Goal: Task Accomplishment & Management: Use online tool/utility

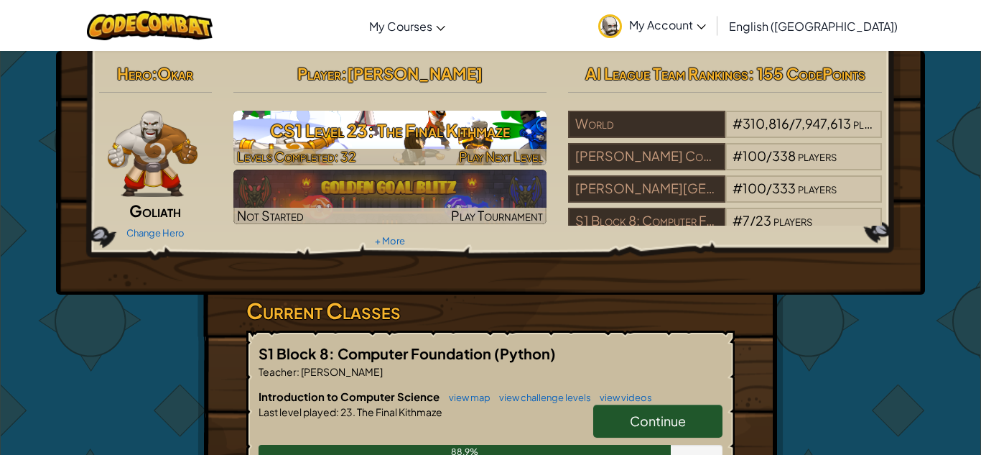
click at [412, 140] on h3 "CS1 Level 23: The Final Kithmaze" at bounding box center [390, 130] width 314 height 32
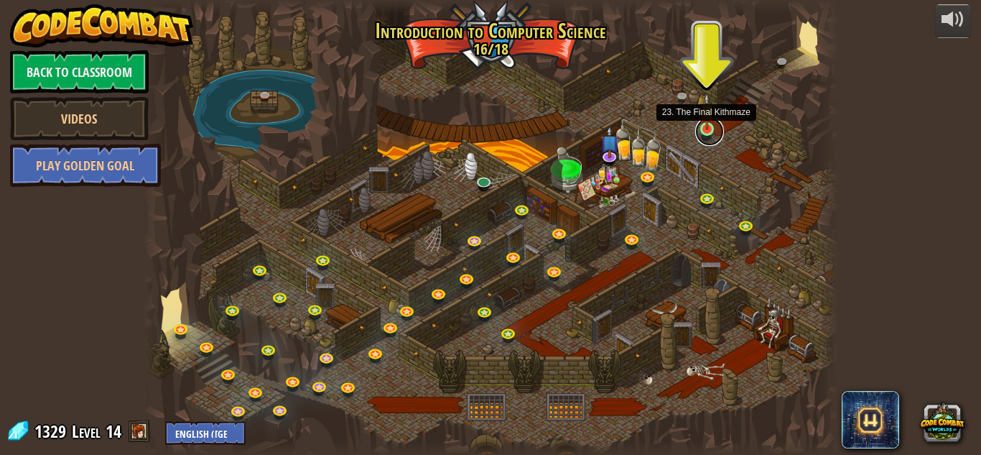
click at [704, 131] on link at bounding box center [709, 131] width 29 height 29
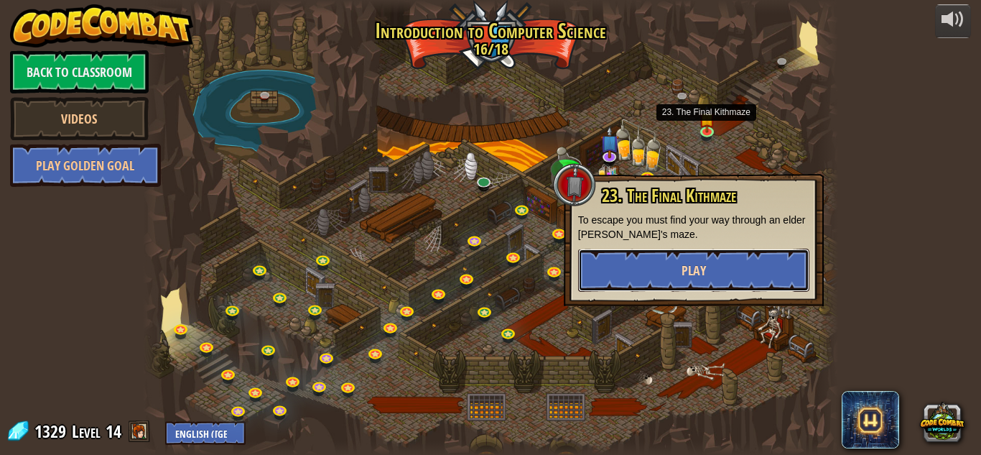
click at [707, 253] on button "Play" at bounding box center [693, 270] width 231 height 43
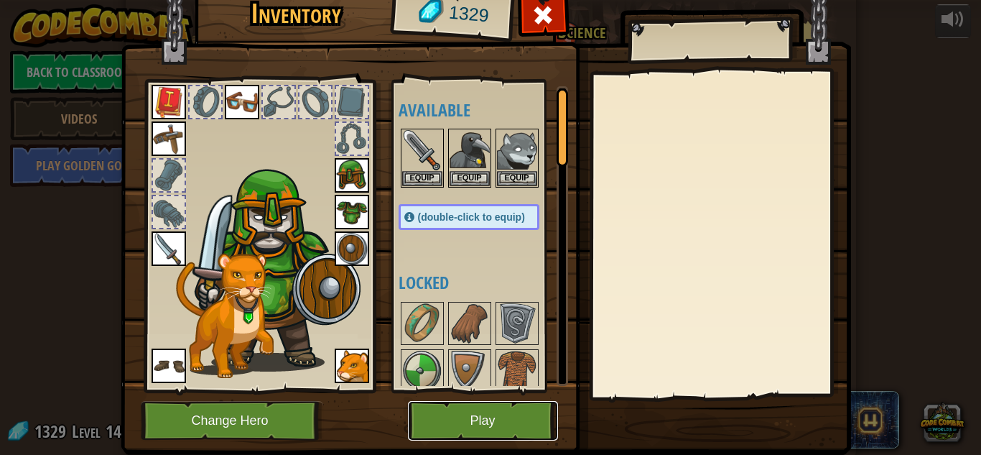
click at [460, 409] on button "Play" at bounding box center [483, 421] width 150 height 40
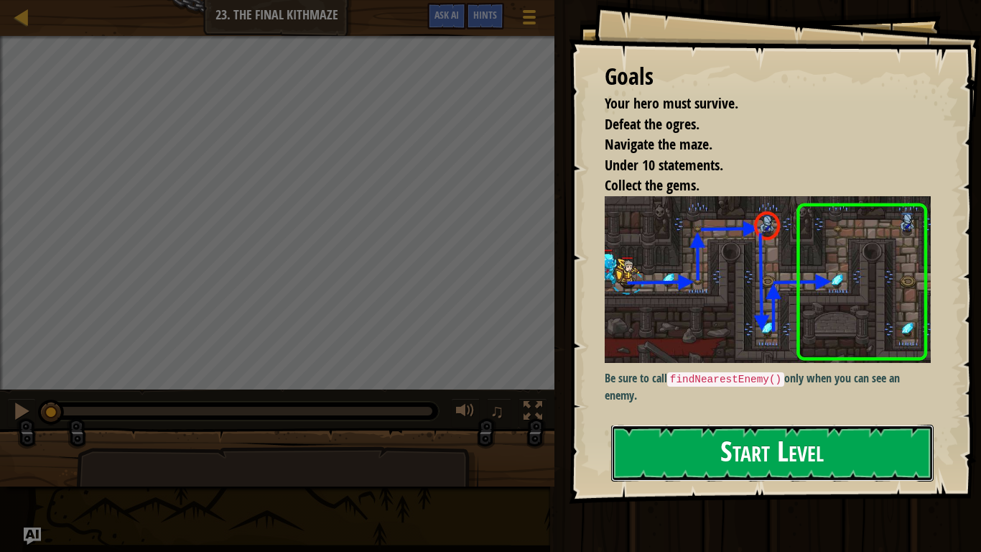
click at [741, 427] on button "Start Level" at bounding box center [772, 452] width 322 height 57
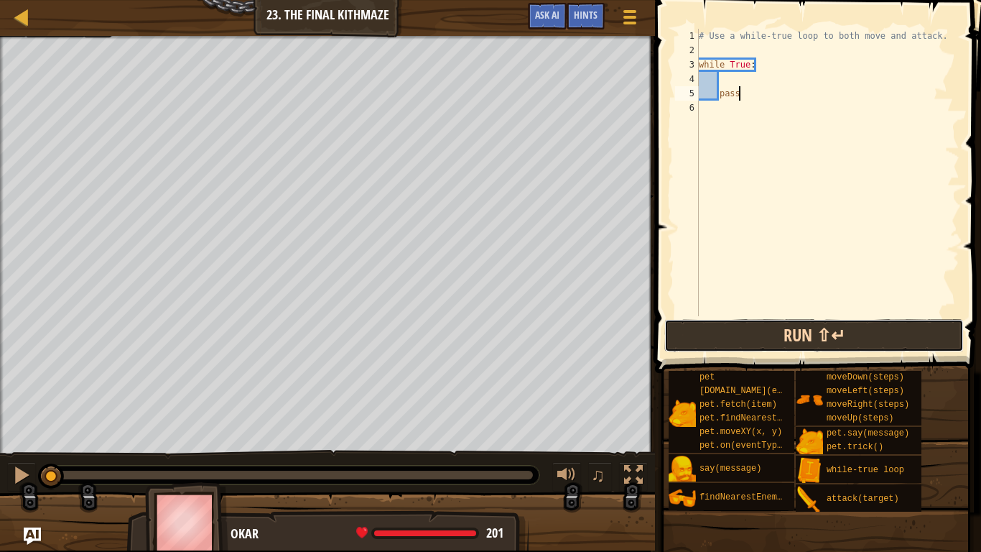
click at [841, 338] on button "Run ⇧↵" at bounding box center [814, 335] width 300 height 33
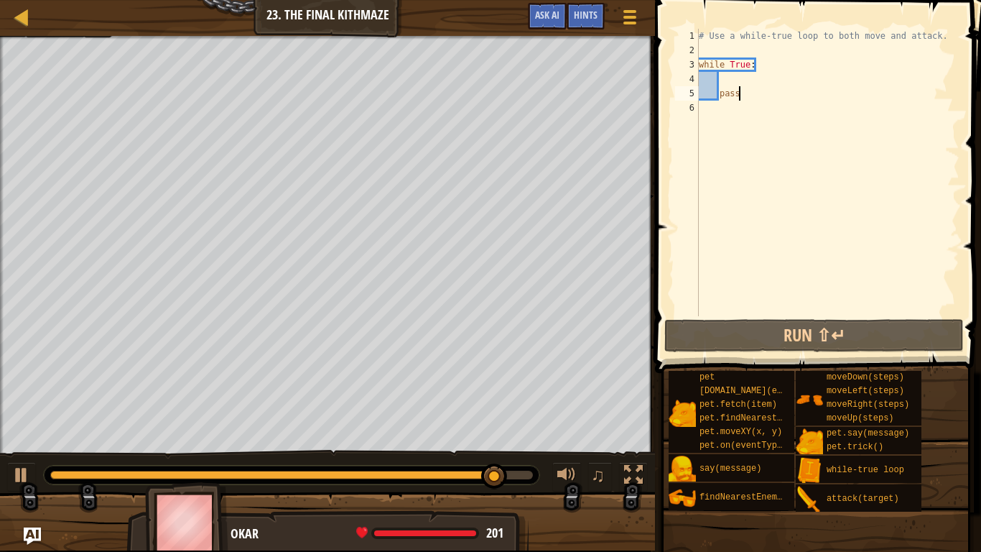
click at [702, 209] on div "# Use a while-true loop to both move and attack. while True : pass" at bounding box center [828, 187] width 264 height 316
click at [740, 95] on div "# Use a while-true loop to both move and attack. while True : pass" at bounding box center [828, 187] width 264 height 316
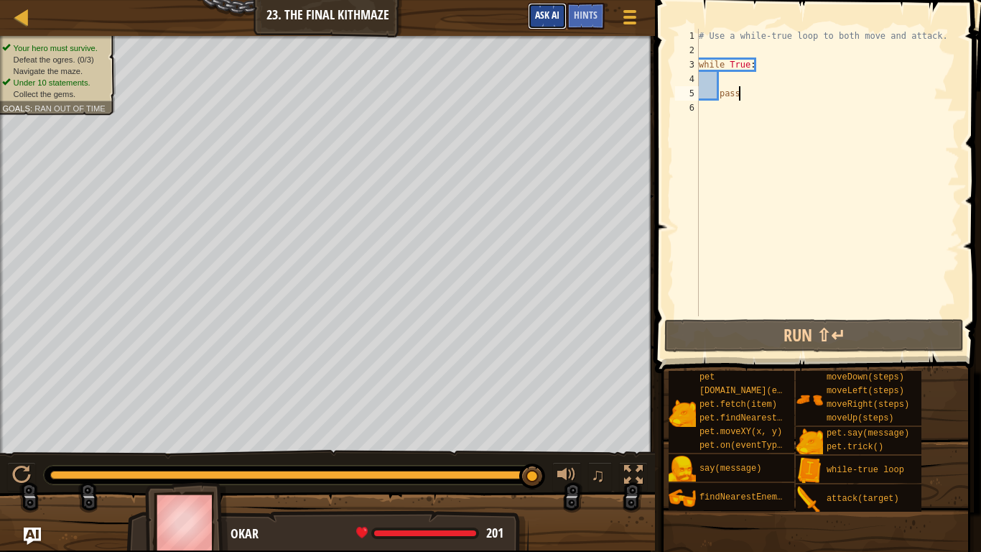
click at [551, 18] on span "Ask AI" at bounding box center [547, 15] width 24 height 14
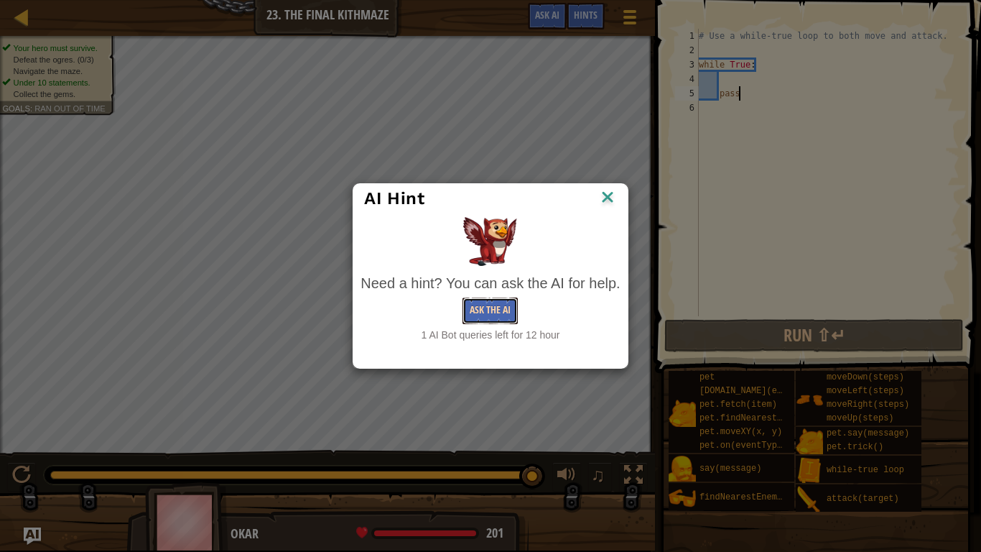
click at [498, 320] on button "Ask the AI" at bounding box center [490, 310] width 55 height 27
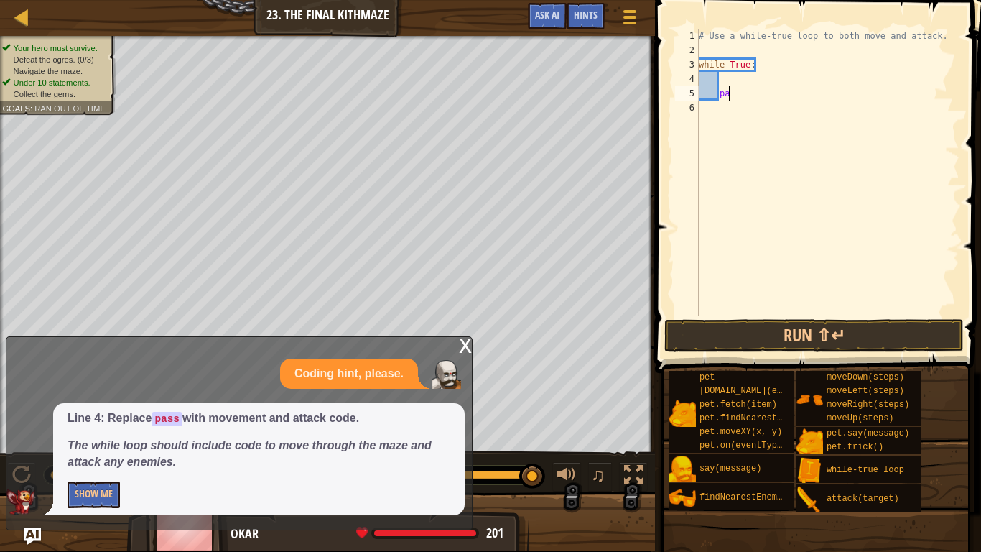
type textarea "p"
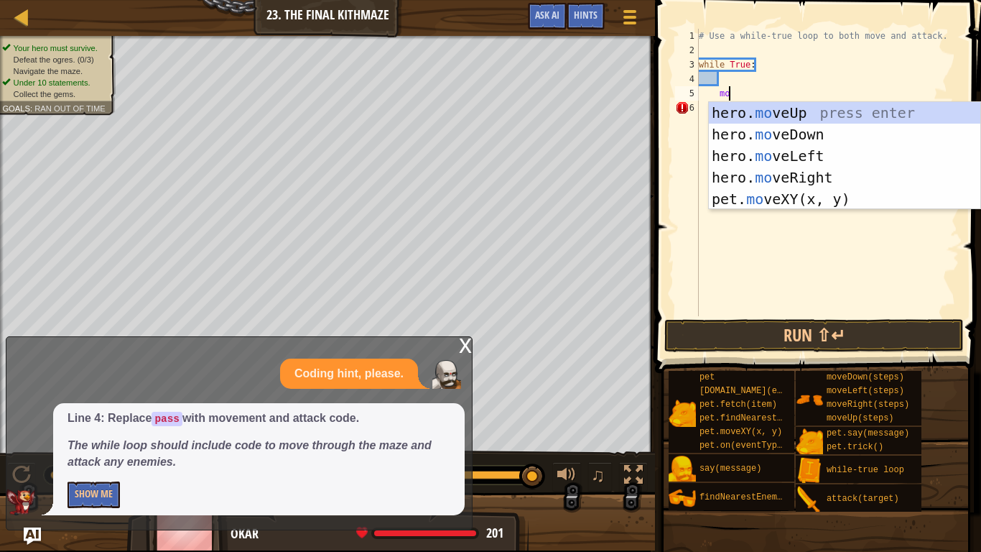
scroll to position [6, 4]
type textarea "move"
click at [741, 106] on div "hero. move Up press enter hero. move Down press enter hero. move Left press ent…" at bounding box center [844, 177] width 271 height 151
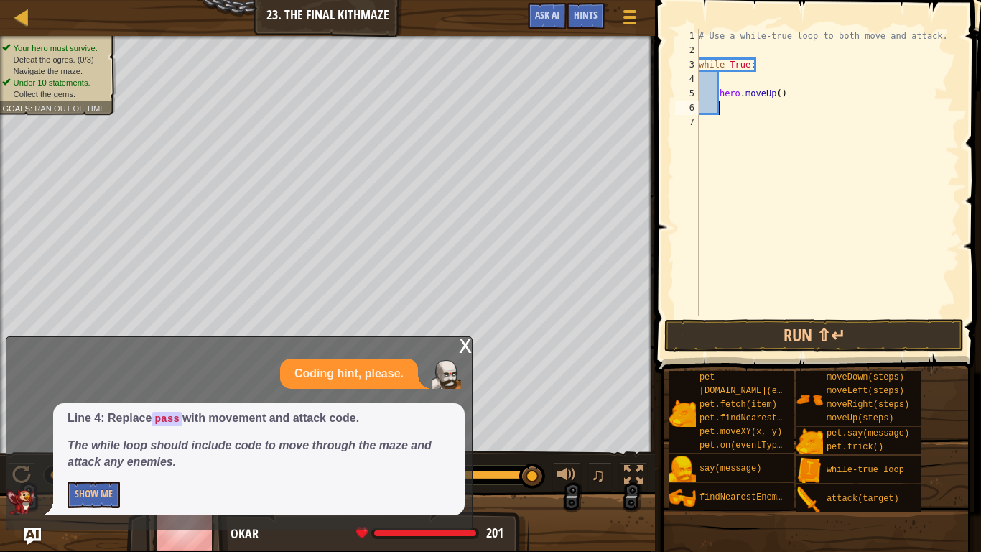
type textarea "ri"
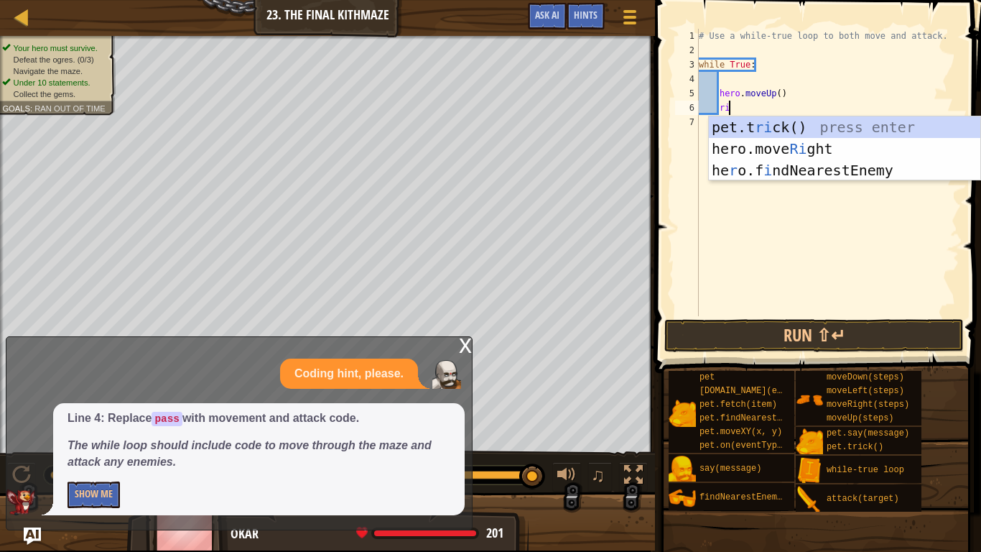
scroll to position [6, 4]
click at [763, 144] on div "pet.t ri ck() press enter hero.move Ri ght press enter he r o.f i ndNearestEnem…" at bounding box center [844, 170] width 271 height 108
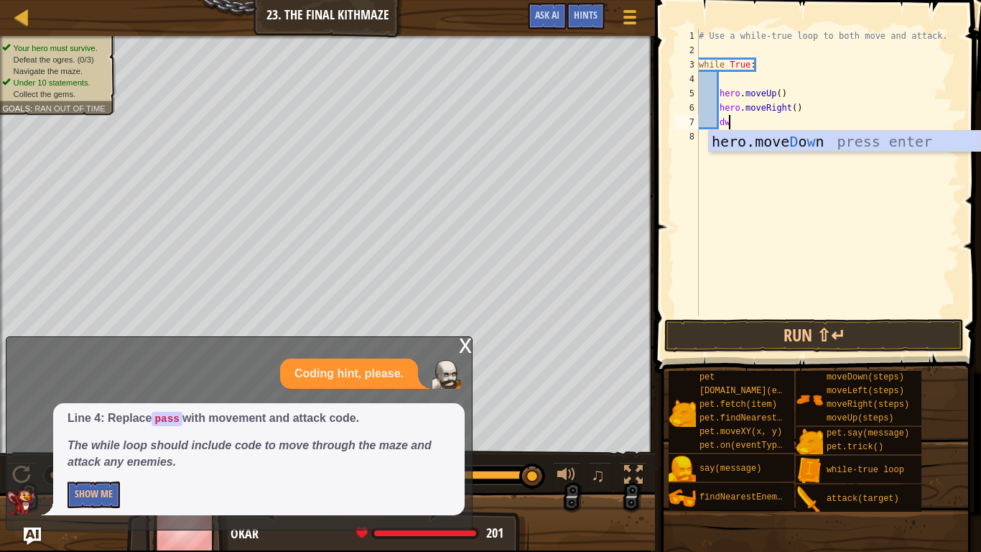
type textarea "d"
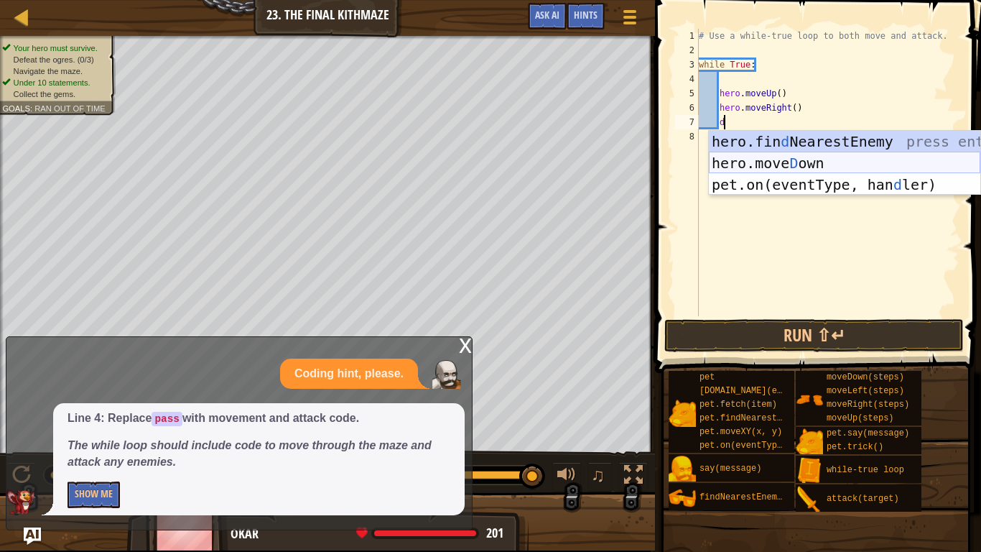
click at [776, 164] on div "hero.fin d NearestEnemy press enter hero.[PERSON_NAME] own press enter pet.on(e…" at bounding box center [844, 185] width 271 height 108
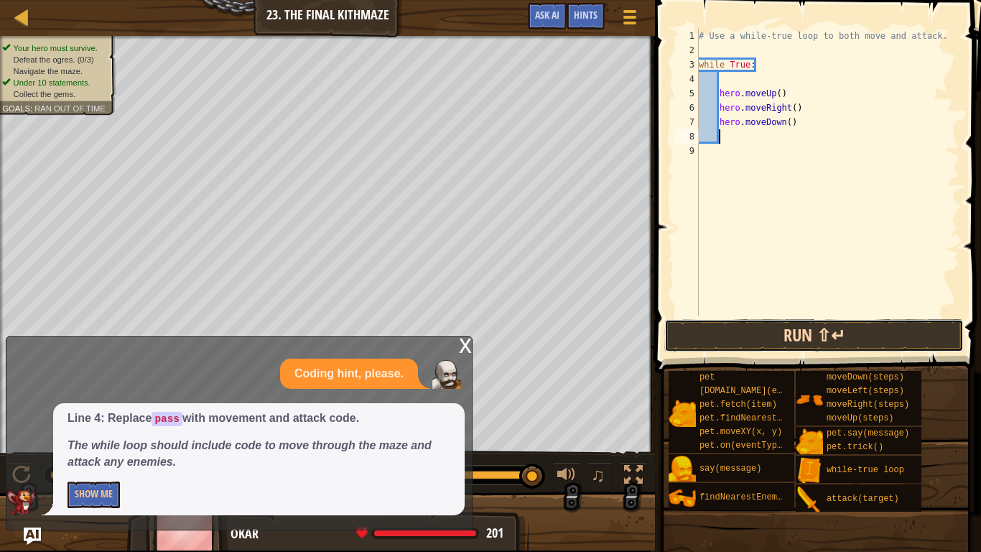
click at [697, 326] on button "Run ⇧↵" at bounding box center [814, 335] width 300 height 33
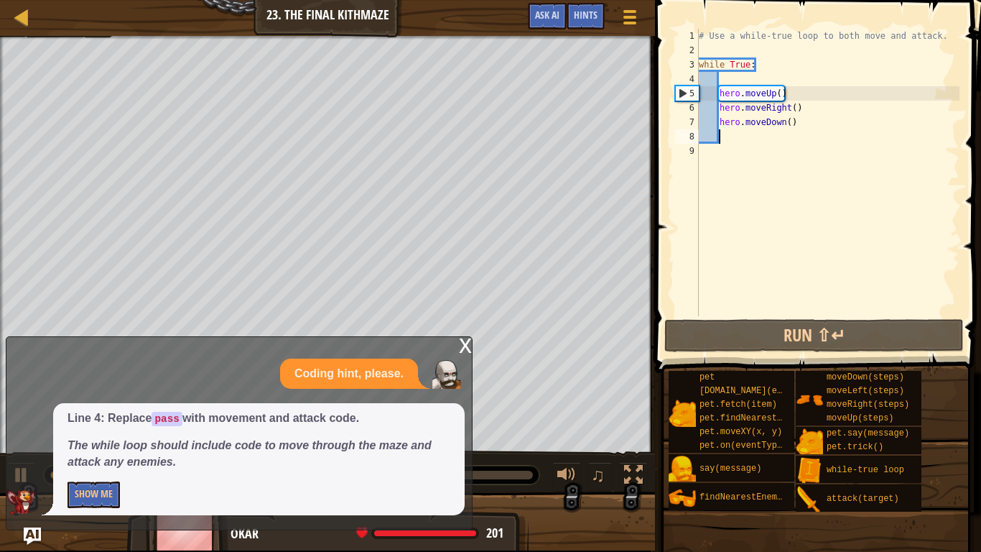
click at [787, 95] on div "# Use a while-true loop to both move and attack. while True : hero . moveUp ( )…" at bounding box center [828, 187] width 264 height 316
type textarea "hero.moveUp()"
click at [743, 76] on div "# Use a while-true loop to both move and attack. while True : hero . moveUp ( )…" at bounding box center [828, 187] width 264 height 316
type textarea "r"
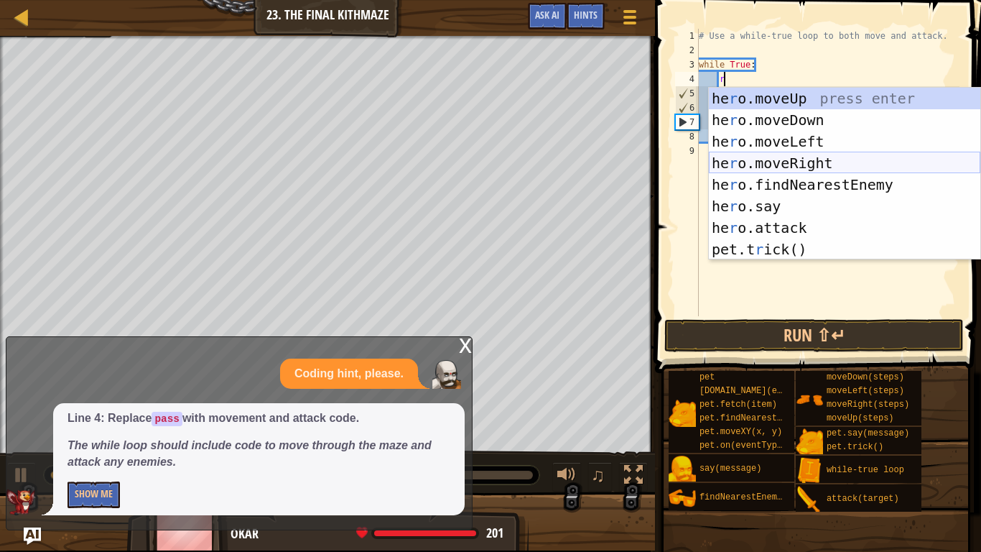
click at [756, 159] on div "he r o.moveUp press enter he r o.moveDown press enter he r o.moveLeft press ent…" at bounding box center [844, 195] width 271 height 215
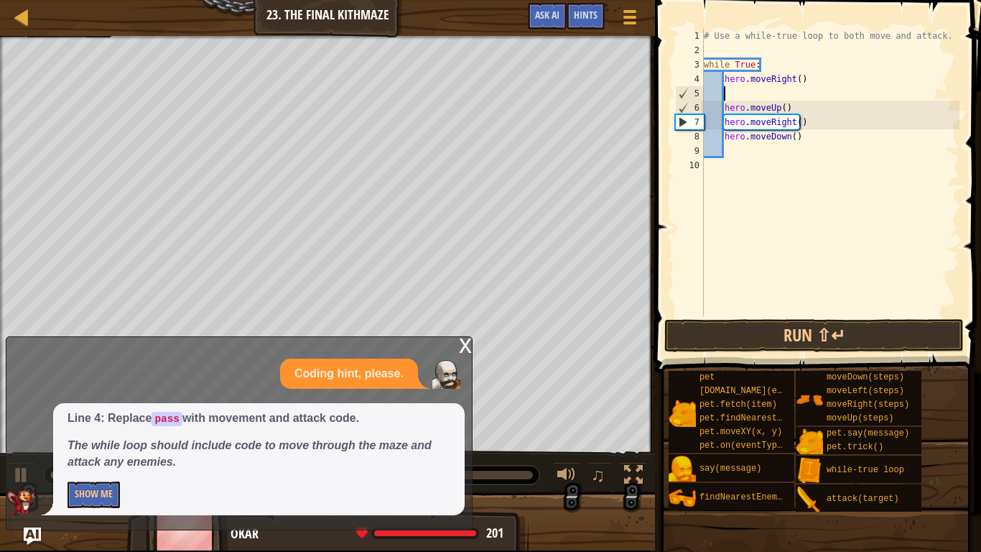
scroll to position [6, 0]
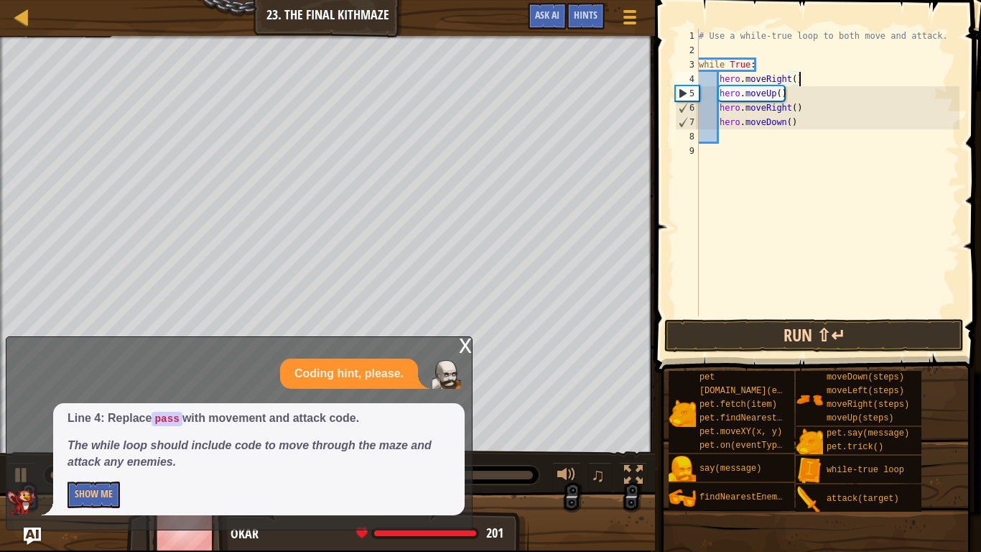
type textarea "hero.moveRight()"
click at [804, 331] on button "Run ⇧↵" at bounding box center [814, 335] width 300 height 33
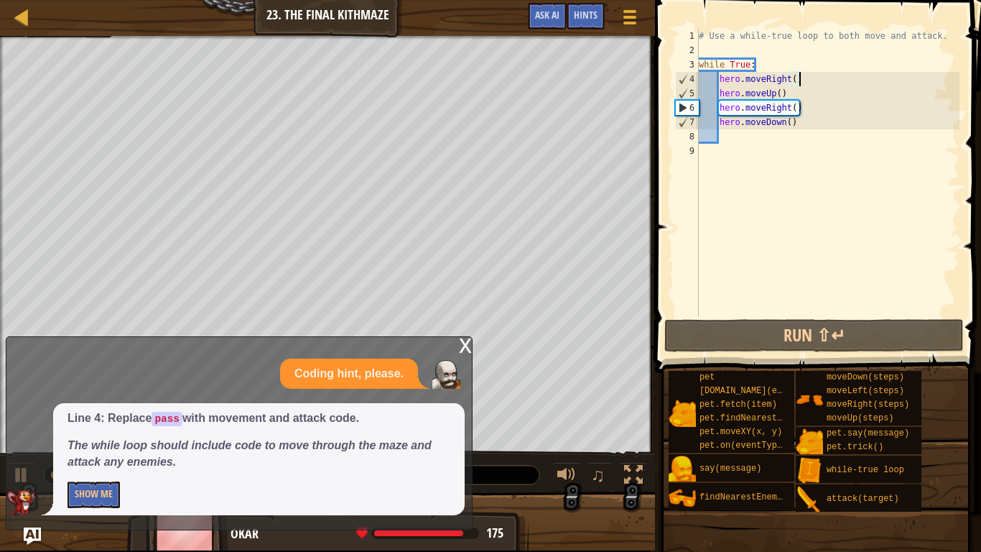
click at [746, 137] on div "# Use a while-true loop to both move and attack. while True : hero . moveRight …" at bounding box center [828, 187] width 264 height 316
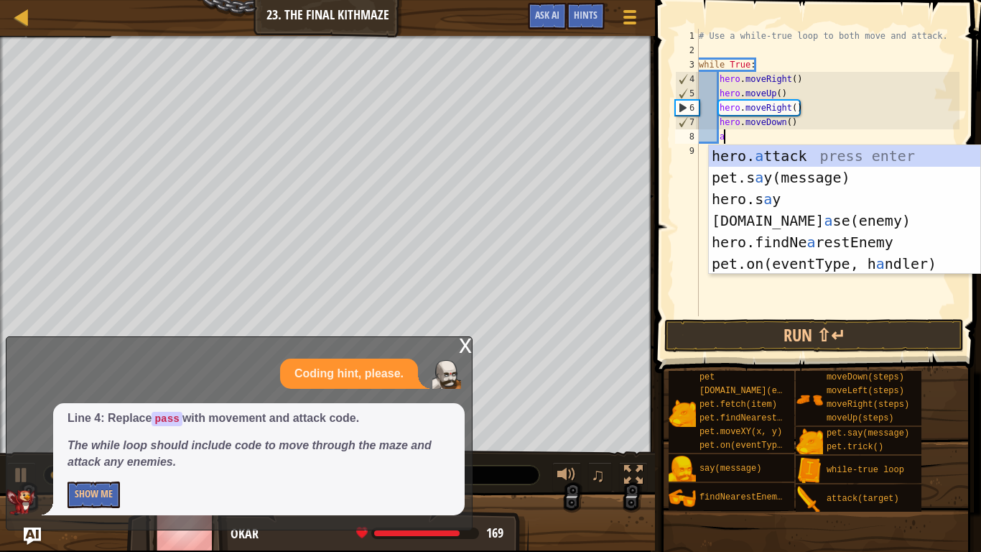
scroll to position [6, 4]
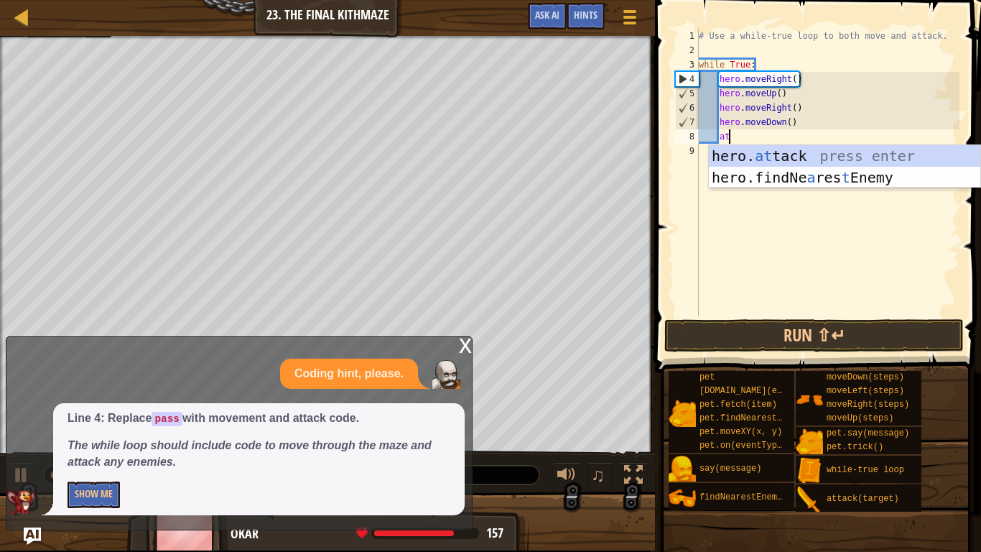
click at [455, 348] on div "x Coding hint, please. Line 4: Replace pass with movement and attack code. The …" at bounding box center [239, 433] width 467 height 194
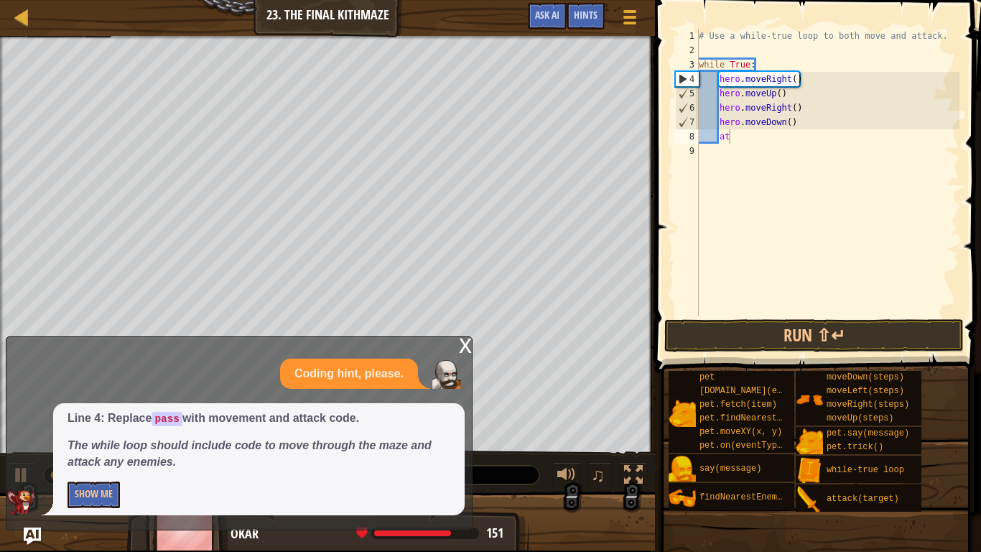
click at [463, 343] on div "x" at bounding box center [465, 344] width 13 height 14
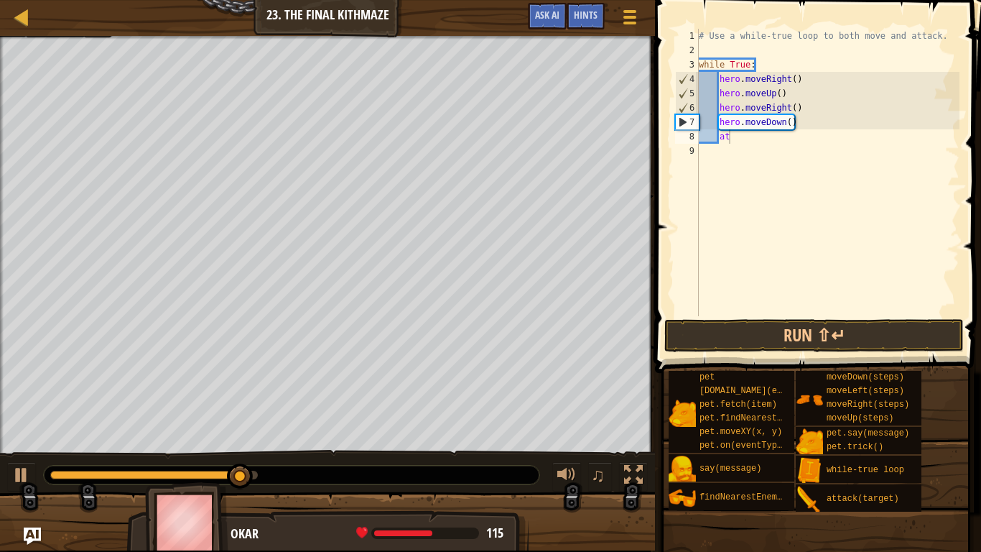
click at [730, 133] on div "# Use a while-true loop to both move and attack. while True : hero . moveRight …" at bounding box center [828, 187] width 264 height 316
type textarea "a"
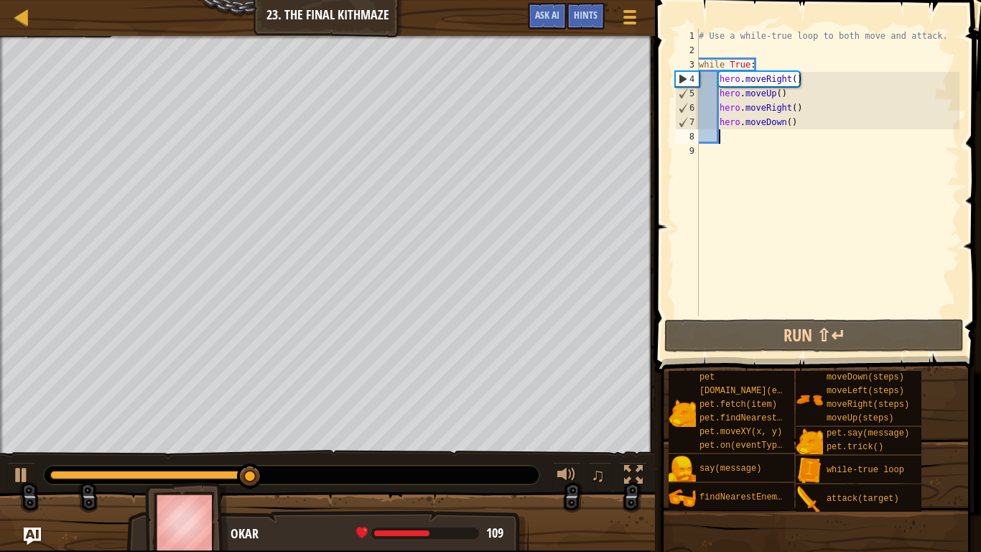
scroll to position [6, 2]
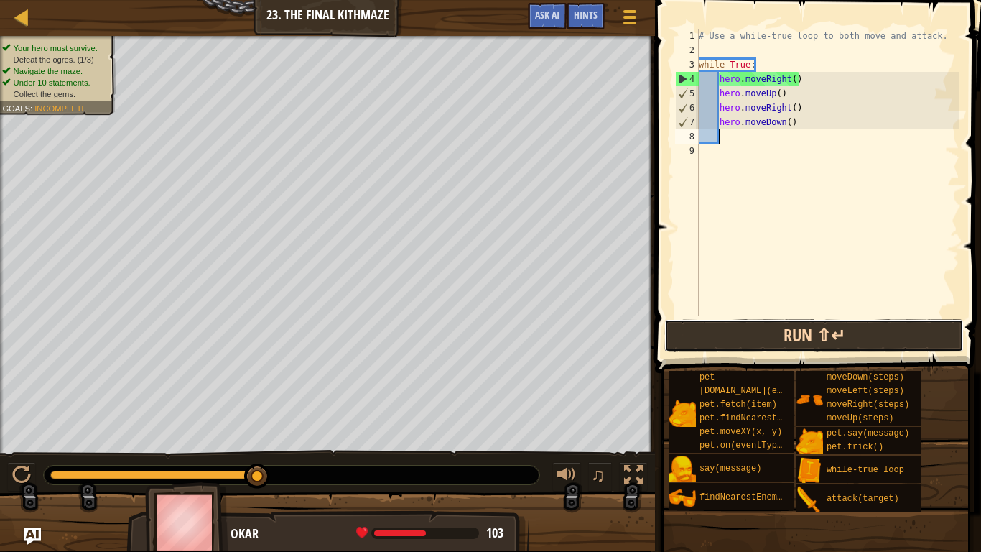
click at [707, 334] on button "Run ⇧↵" at bounding box center [814, 335] width 300 height 33
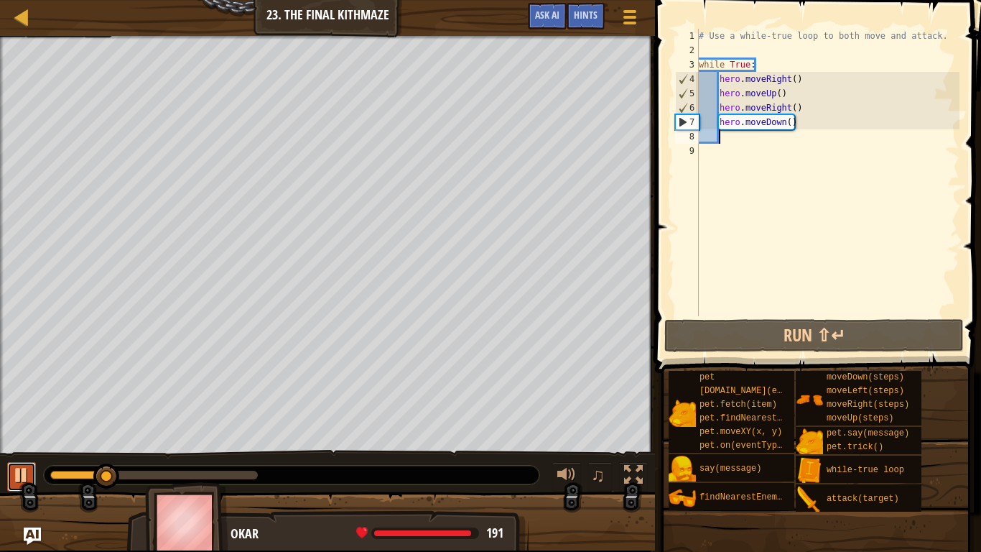
click at [12, 454] on div at bounding box center [21, 474] width 19 height 19
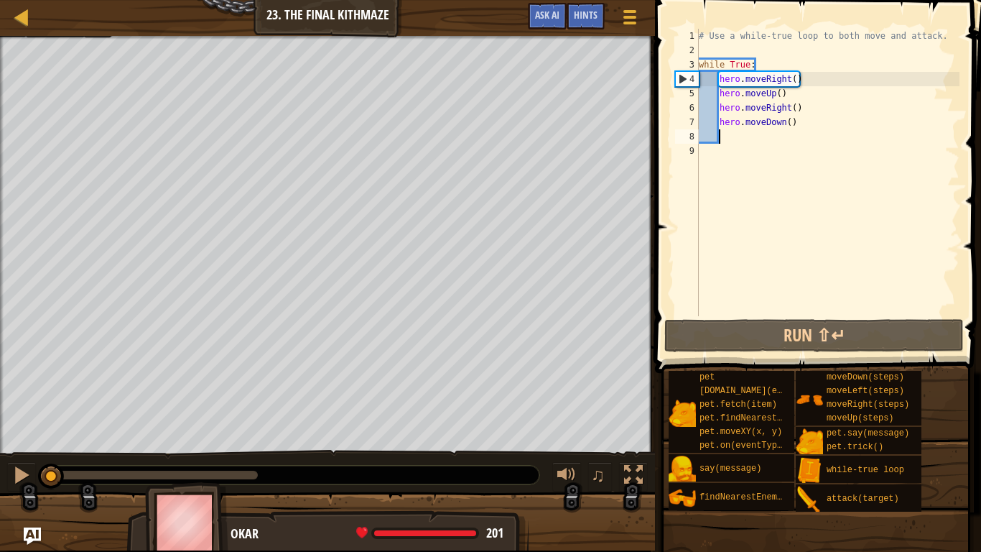
drag, startPoint x: 107, startPoint y: 476, endPoint x: 13, endPoint y: 453, distance: 96.9
click at [802, 108] on div "# Use a while-true loop to both move and attack. while True : hero . moveRight …" at bounding box center [828, 187] width 264 height 316
type textarea "hero.moveRight()"
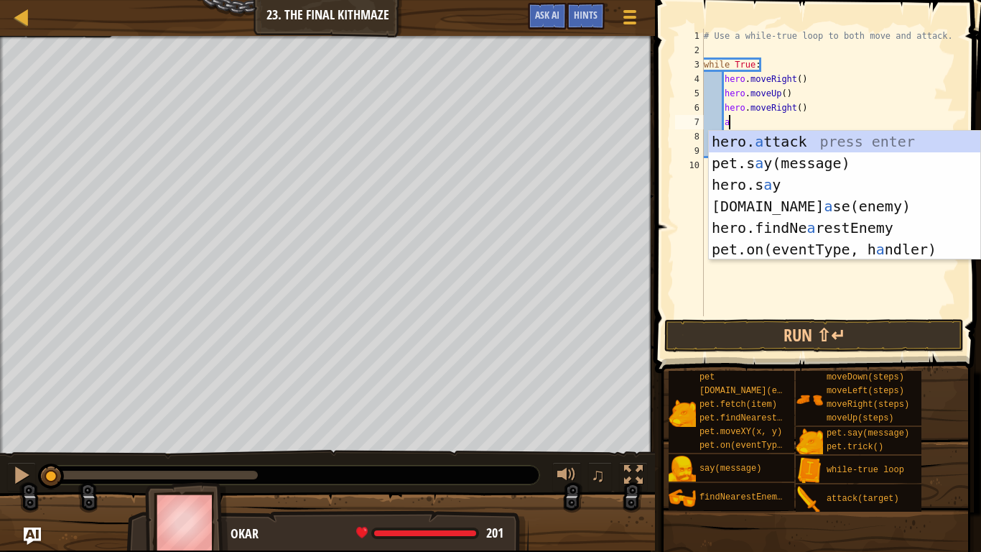
scroll to position [6, 4]
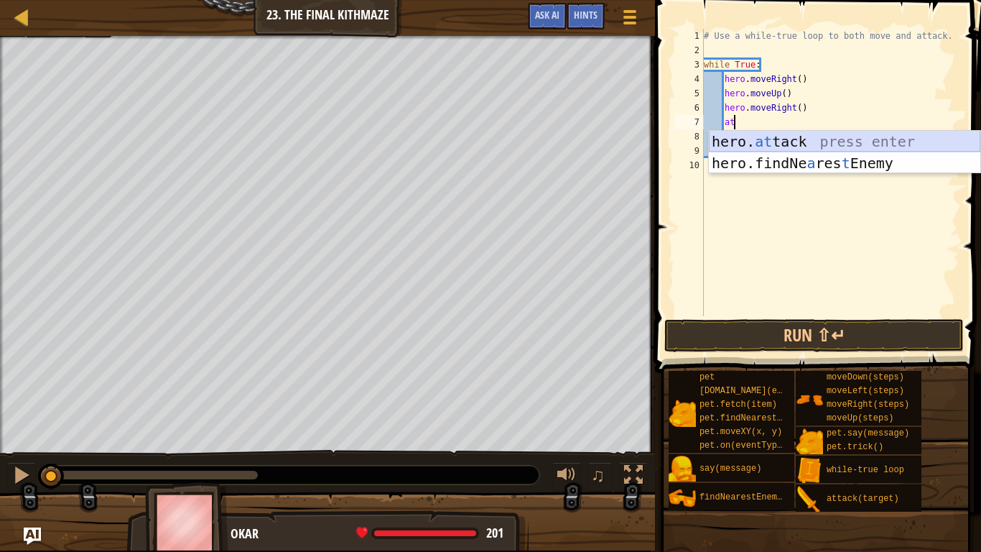
click at [837, 134] on div "hero. at tack press enter hero.findNe a res t Enemy press enter" at bounding box center [844, 174] width 271 height 86
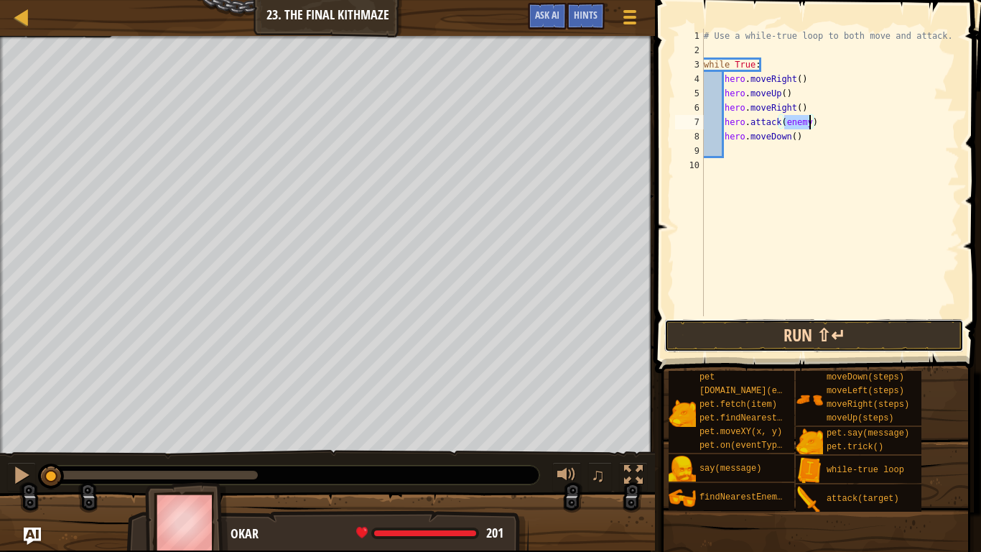
click at [723, 351] on button "Run ⇧↵" at bounding box center [814, 335] width 300 height 33
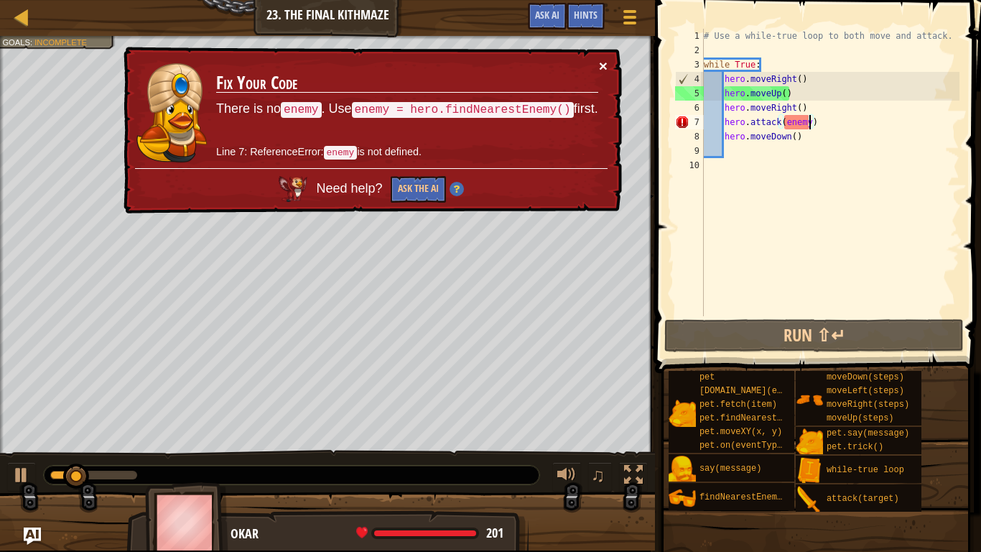
click at [605, 58] on button "×" at bounding box center [603, 65] width 9 height 15
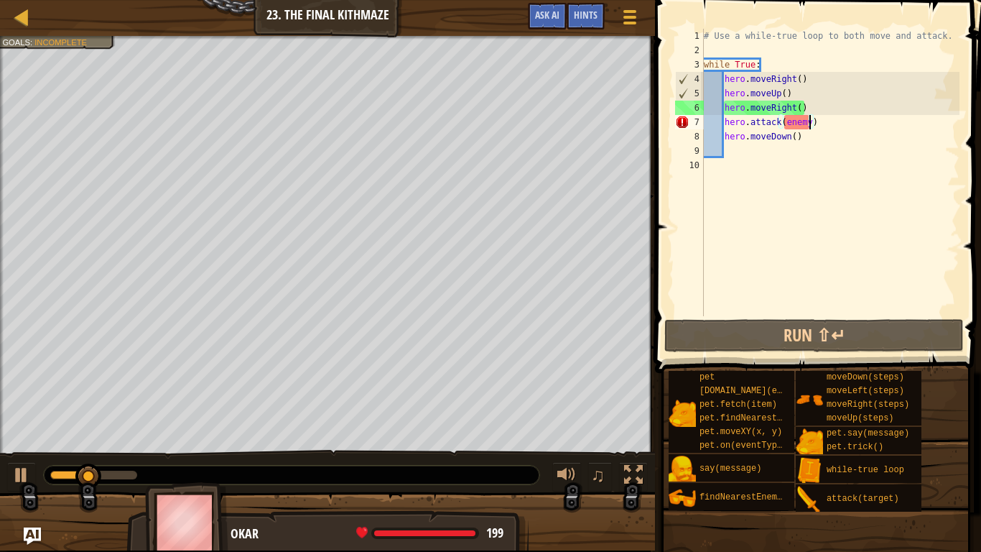
click at [803, 111] on div "# Use a while-true loop to both move and attack. while True : hero . moveRight …" at bounding box center [830, 187] width 259 height 316
type textarea "hero.moveRight()"
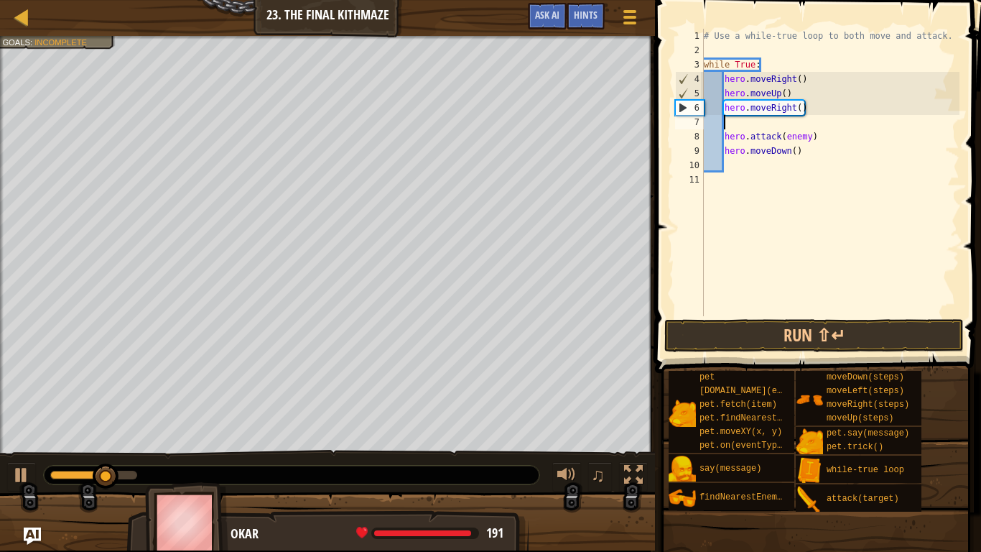
type textarea "f"
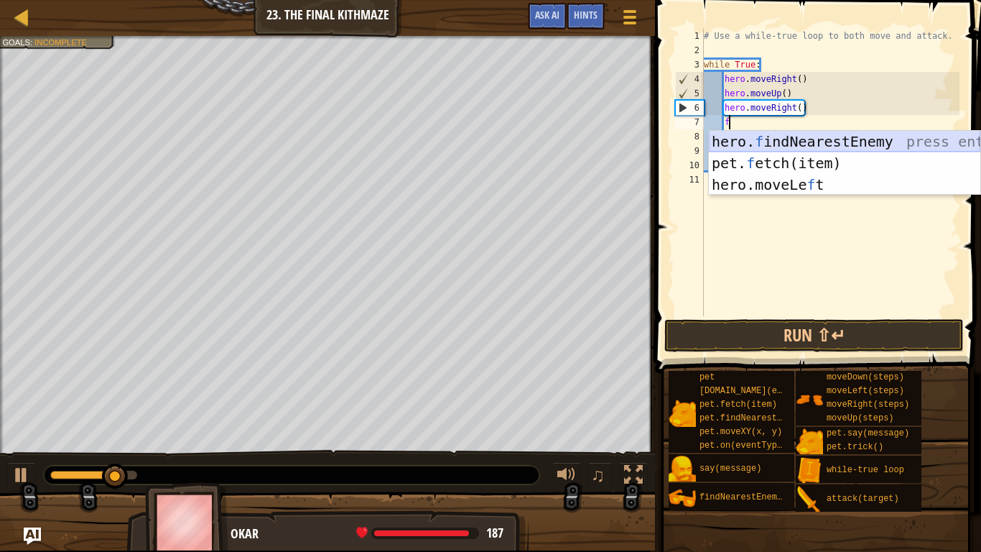
click at [803, 139] on div "hero. f indNearestEnemy press enter pet. f etch(item) press enter hero.moveLe f…" at bounding box center [844, 185] width 271 height 108
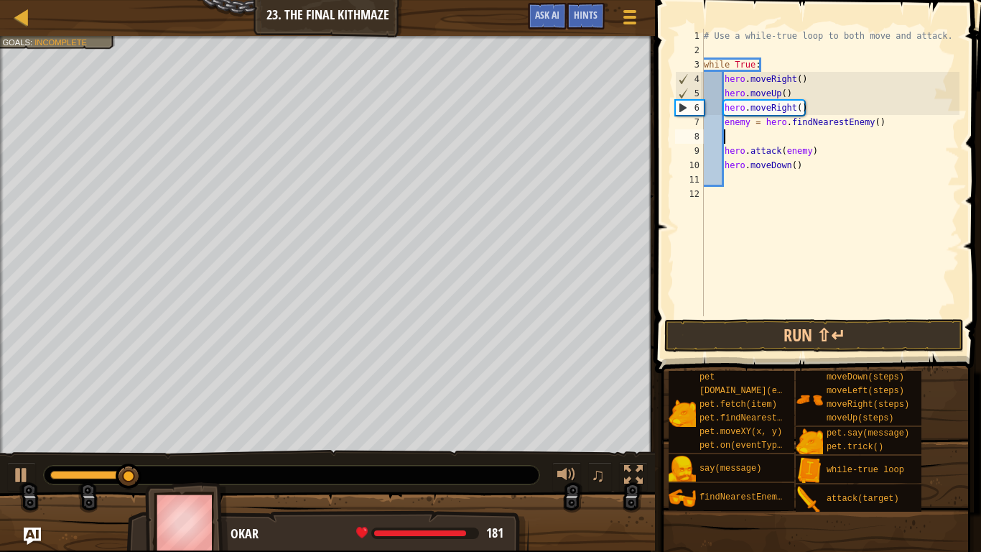
scroll to position [6, 0]
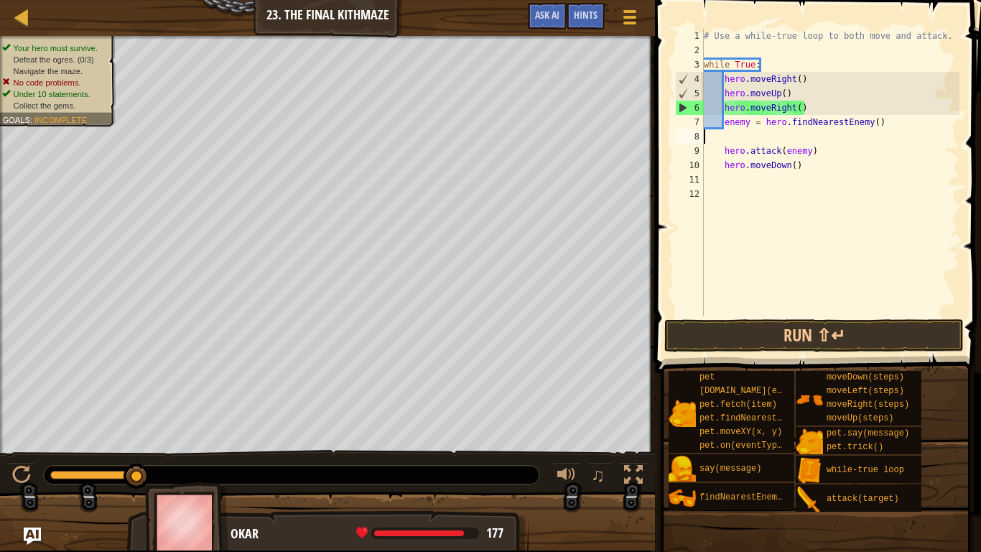
click at [722, 154] on div "# Use a while-true loop to both move and attack. while True : hero . moveRight …" at bounding box center [830, 187] width 259 height 316
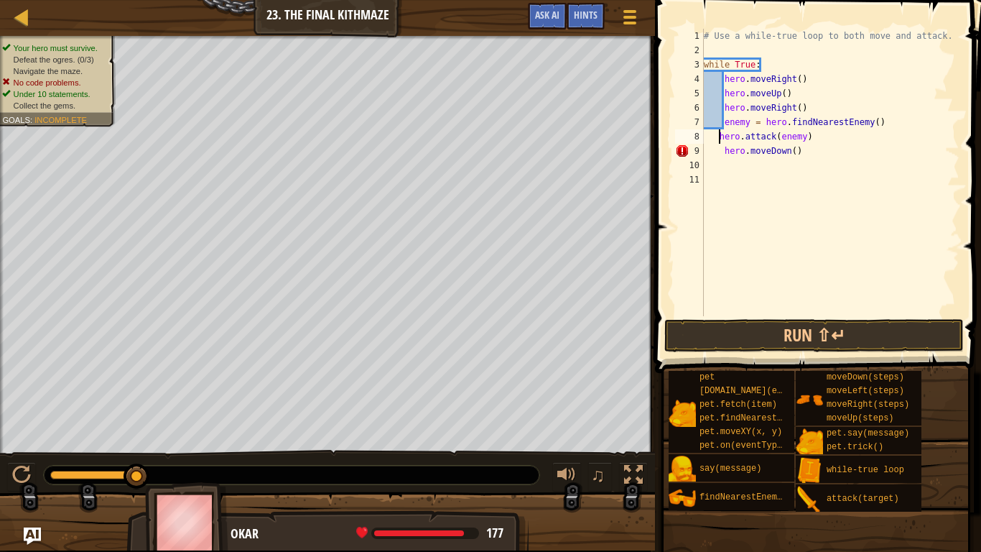
type textarea "hero.attack(enemy)"
click at [711, 185] on div "# Use a while-true loop to both move and attack. while True : hero . moveRight …" at bounding box center [830, 187] width 259 height 316
click at [751, 322] on button "Run ⇧↵" at bounding box center [814, 335] width 300 height 33
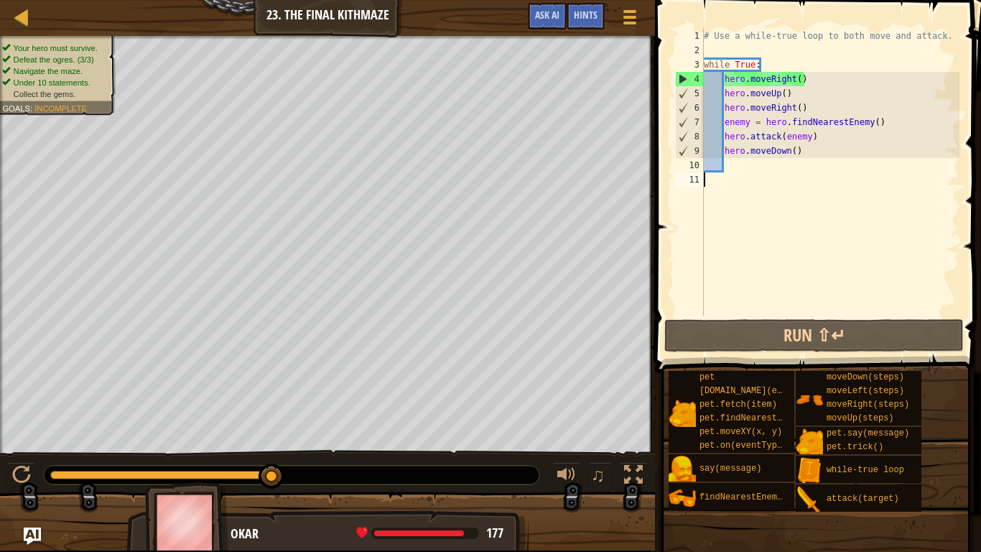
click at [790, 149] on div "# Use a while-true loop to both move and attack. while True : hero . moveRight …" at bounding box center [830, 187] width 259 height 316
click at [595, 17] on span "Hints" at bounding box center [586, 15] width 24 height 14
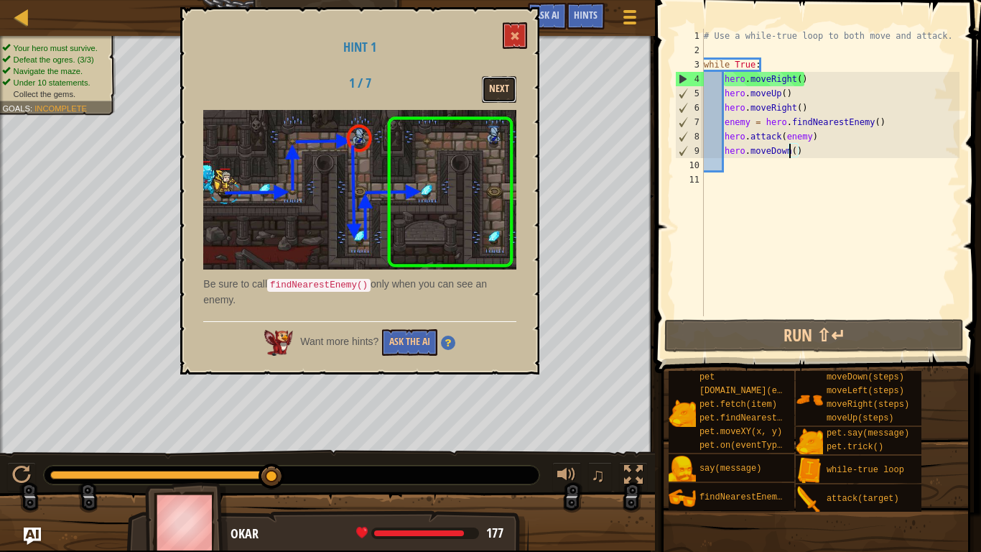
click at [504, 89] on button "Next" at bounding box center [499, 89] width 34 height 27
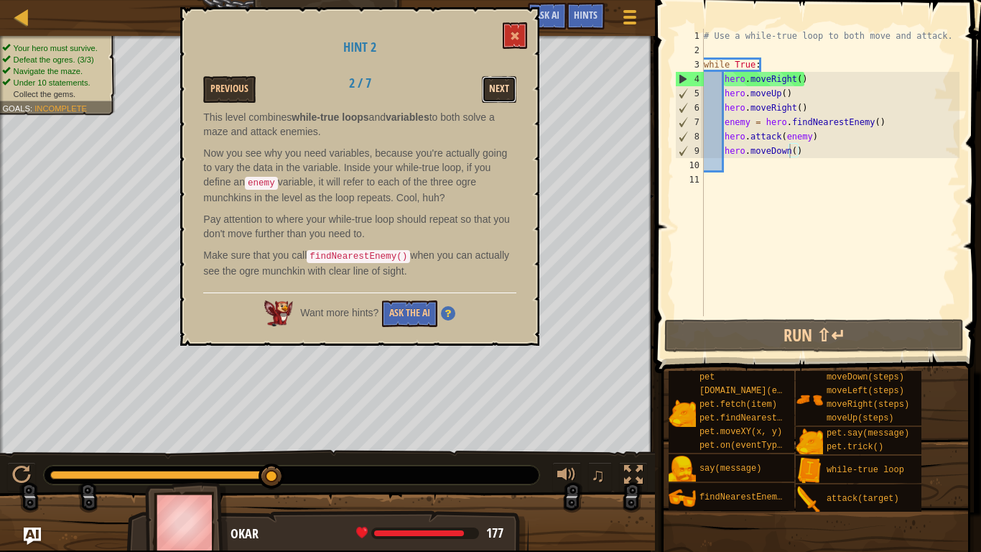
click at [501, 83] on button "Next" at bounding box center [499, 89] width 34 height 27
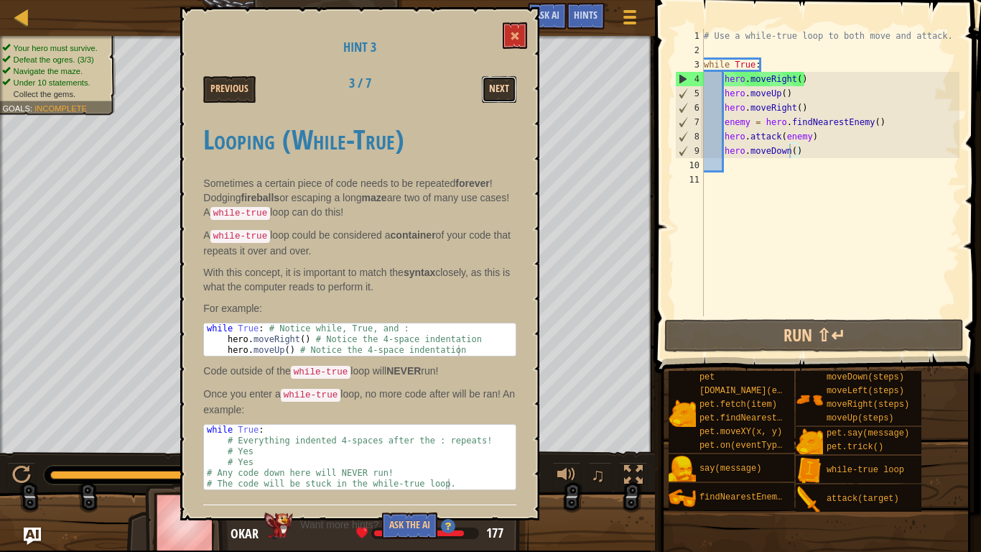
click at [488, 93] on button "Next" at bounding box center [499, 89] width 34 height 27
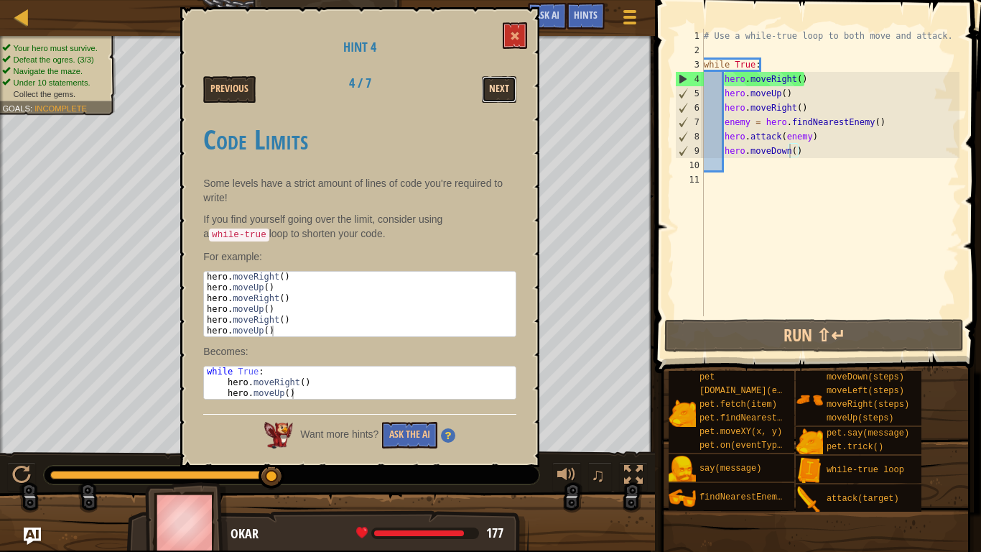
click at [487, 83] on button "Next" at bounding box center [499, 89] width 34 height 27
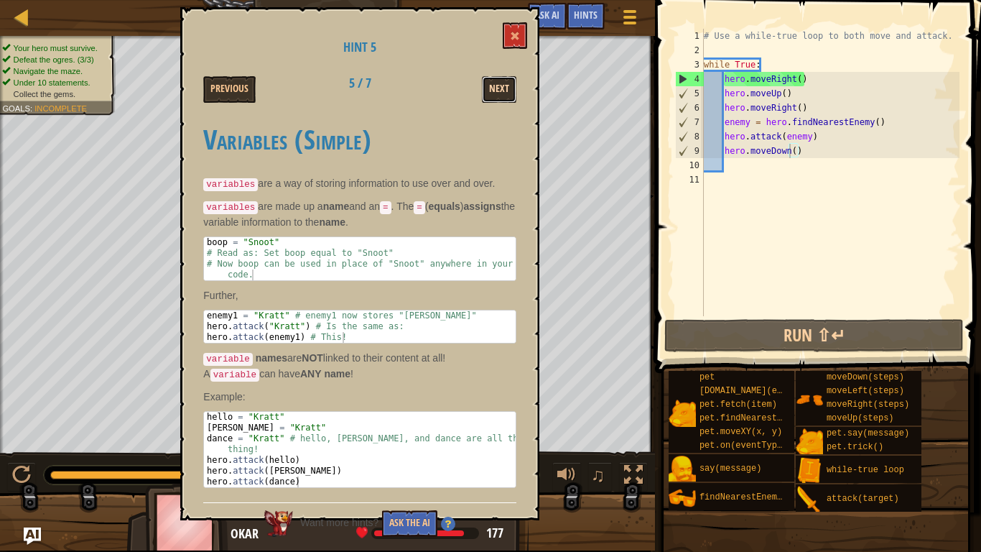
click at [487, 78] on button "Next" at bounding box center [499, 89] width 34 height 27
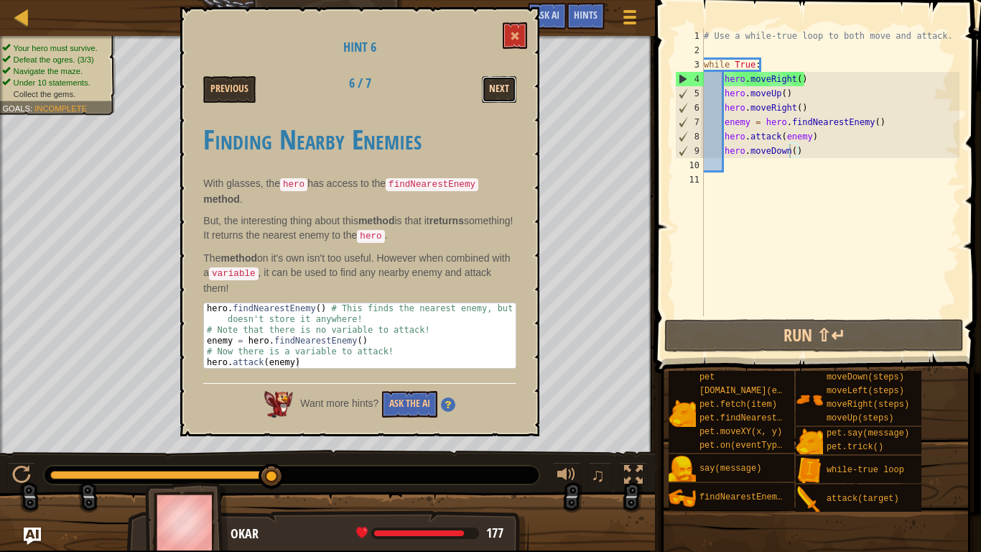
click at [500, 78] on button "Next" at bounding box center [499, 89] width 34 height 27
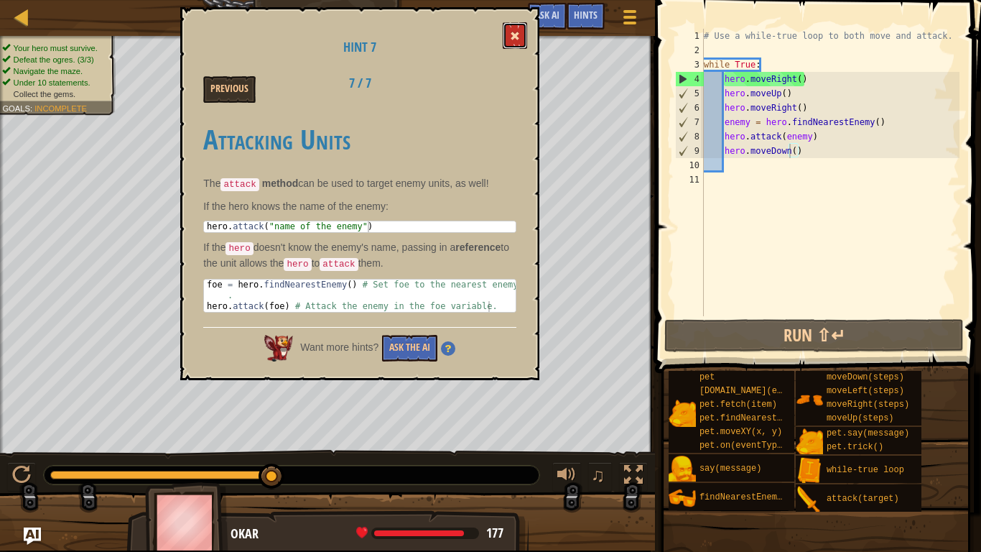
click at [509, 31] on button at bounding box center [515, 35] width 24 height 27
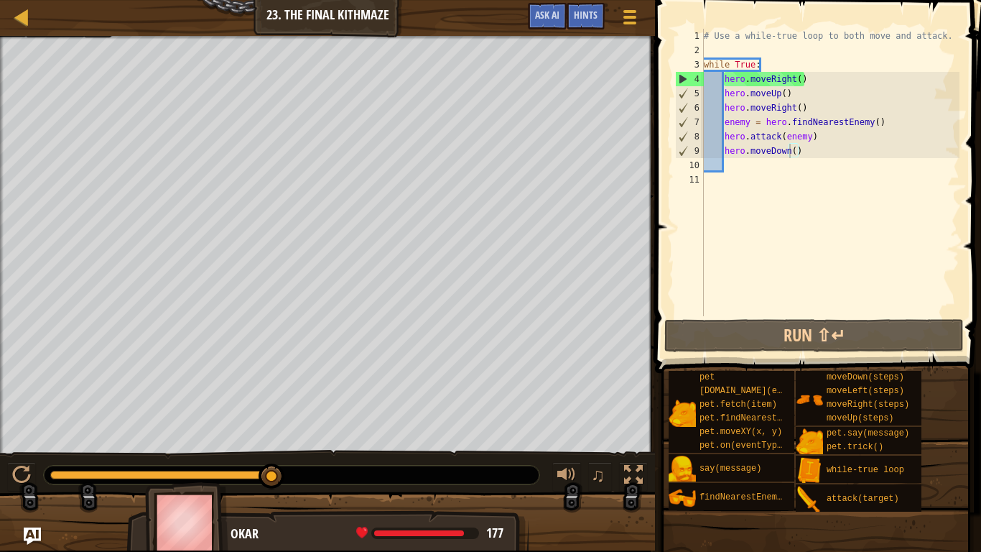
click at [816, 137] on div "# Use a while-true loop to both move and attack. while True : hero . moveRight …" at bounding box center [830, 187] width 259 height 316
click at [797, 151] on div "# Use a while-true loop to both move and attack. while True : hero . moveRight …" at bounding box center [830, 187] width 259 height 316
click at [794, 150] on div "# Use a while-true loop to both move and attack. while True : hero . moveRight …" at bounding box center [830, 187] width 259 height 316
type textarea "hero.moveDown(2)"
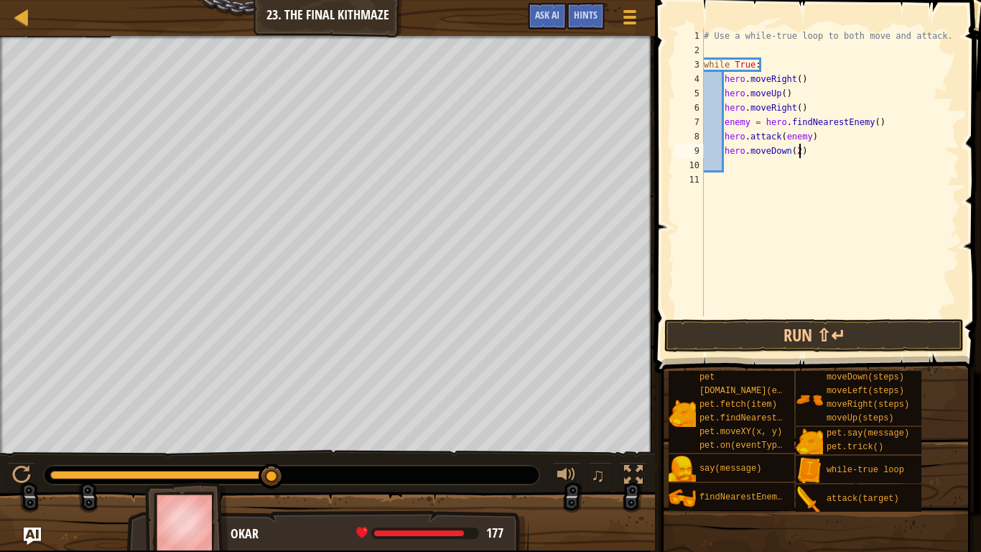
click at [786, 162] on div "# Use a while-true loop to both move and attack. while True : hero . moveRight …" at bounding box center [830, 187] width 259 height 316
type textarea "u"
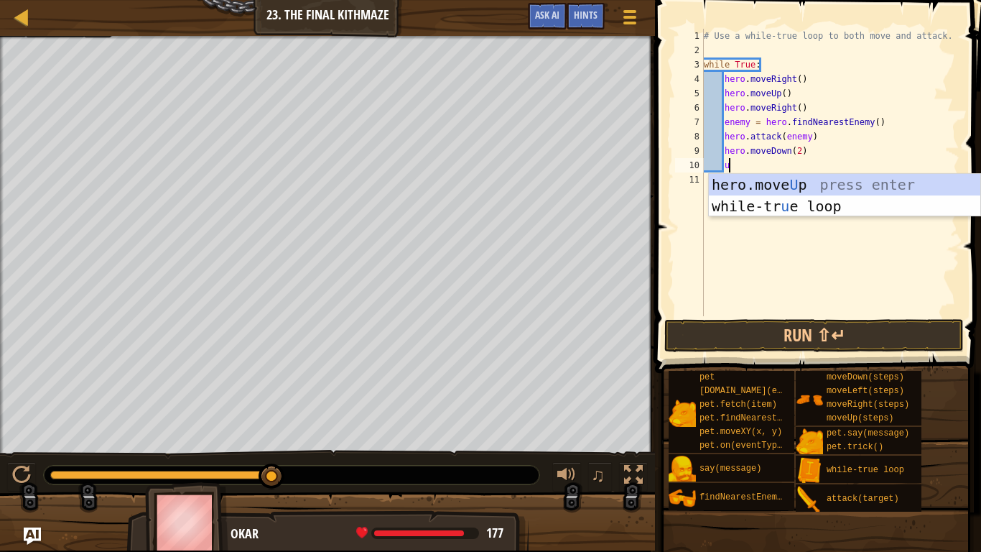
scroll to position [6, 3]
click at [786, 183] on div "hero.move U p press enter while-tr u e loop press enter" at bounding box center [844, 217] width 271 height 86
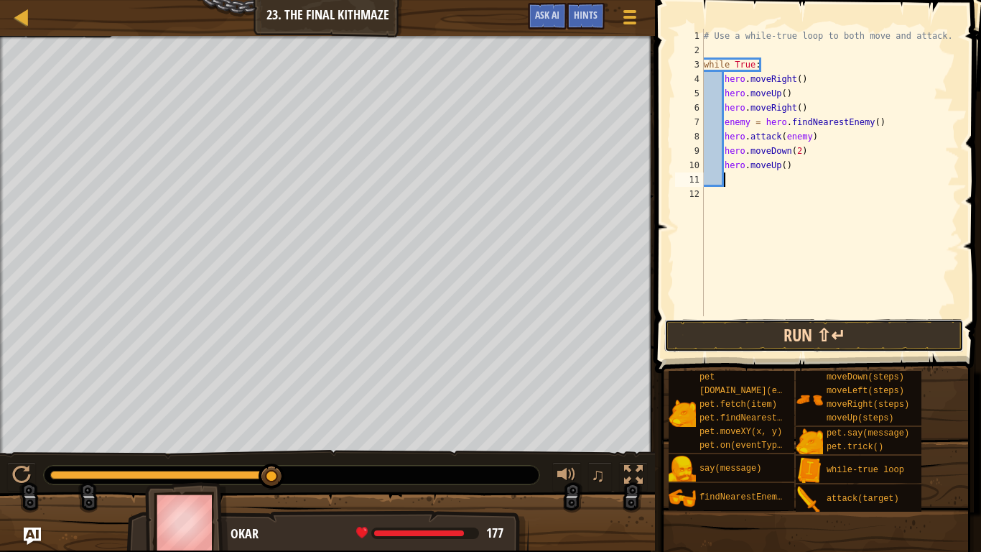
click at [788, 332] on button "Run ⇧↵" at bounding box center [814, 335] width 300 height 33
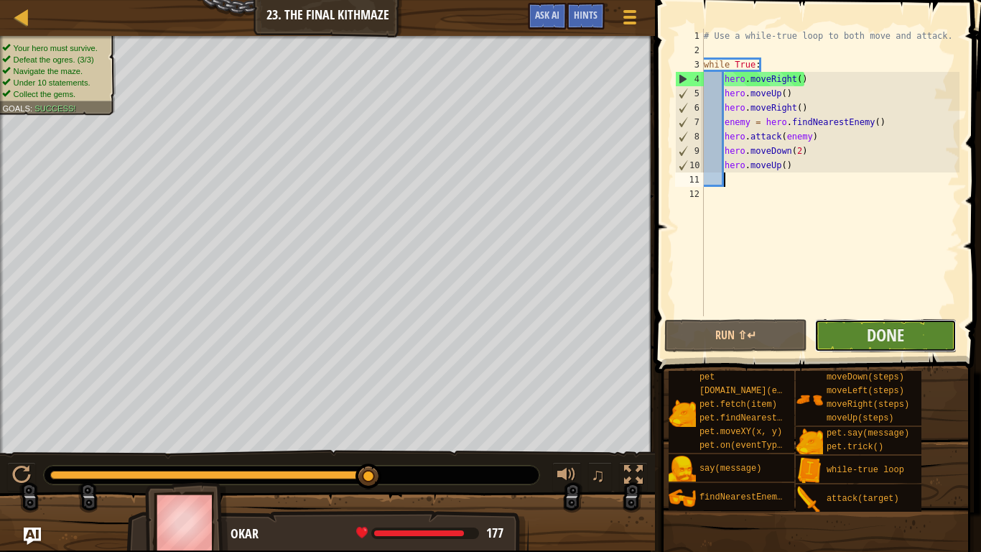
click at [924, 323] on button "Done" at bounding box center [885, 335] width 142 height 33
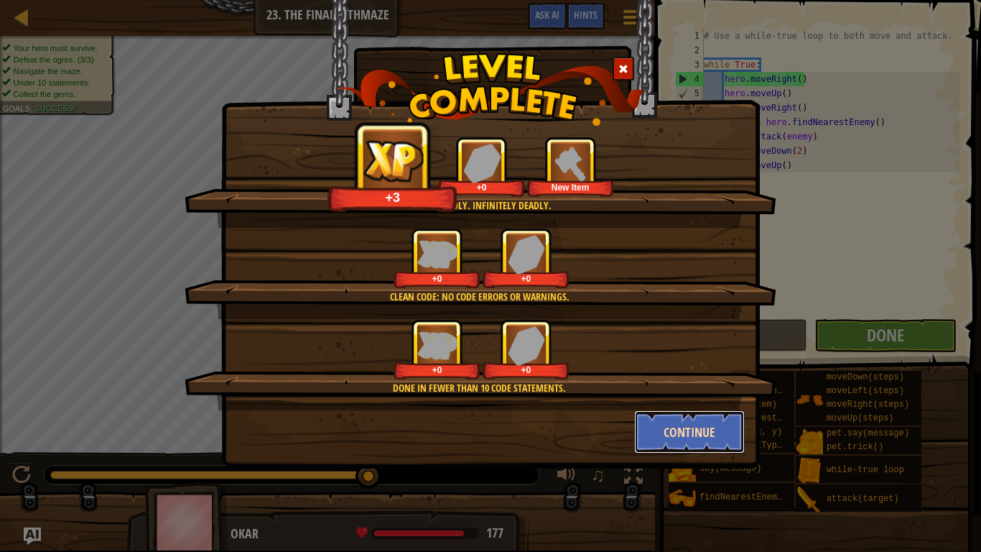
click at [680, 433] on button "Continue" at bounding box center [689, 431] width 111 height 43
click at [680, 433] on div "You're deadly. Infinitely deadly. +3 +0 New Item Clean code: no code errors or …" at bounding box center [490, 276] width 981 height 552
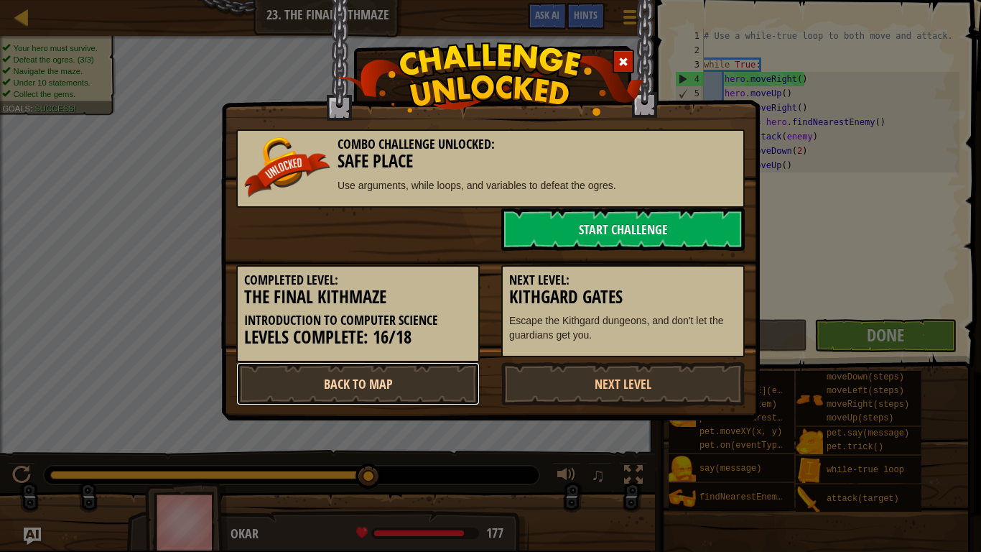
click at [452, 381] on link "Back to Map" at bounding box center [357, 383] width 243 height 43
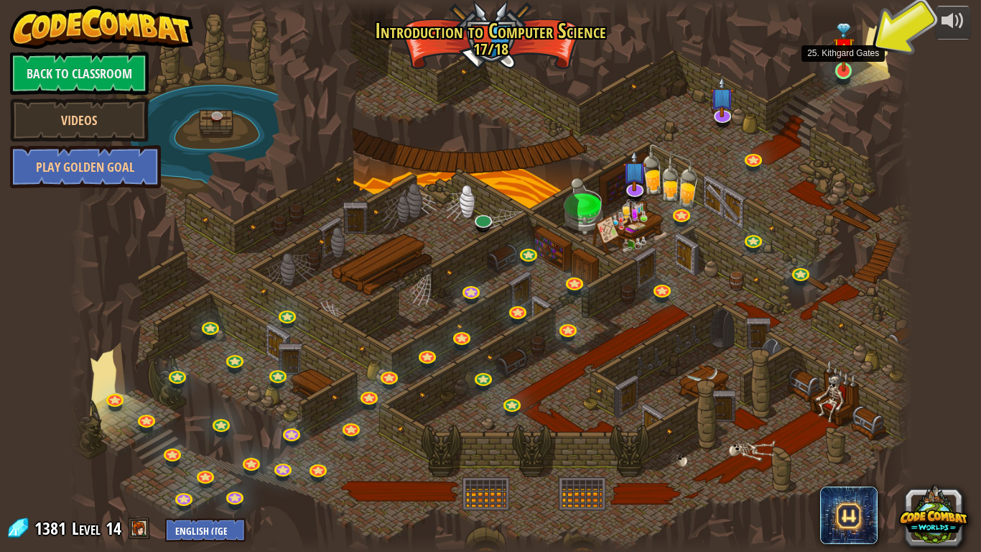
click at [845, 62] on img at bounding box center [844, 48] width 22 height 50
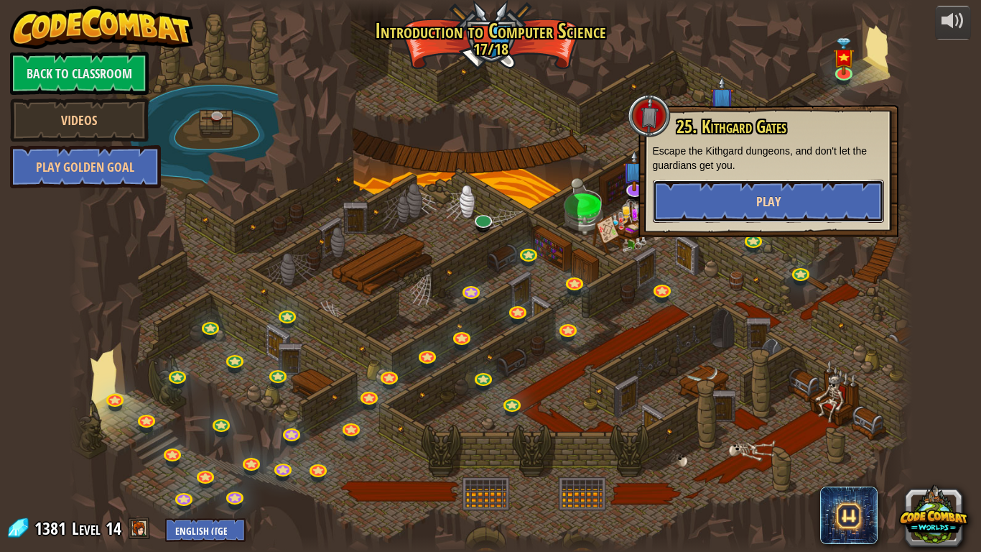
click at [749, 184] on button "Play" at bounding box center [768, 201] width 231 height 43
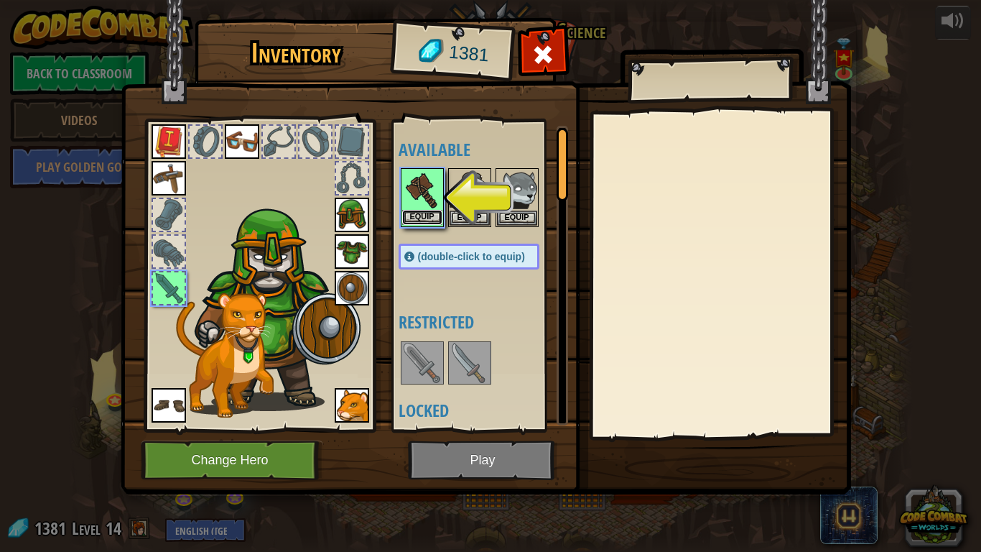
click at [409, 222] on button "Equip" at bounding box center [422, 217] width 40 height 15
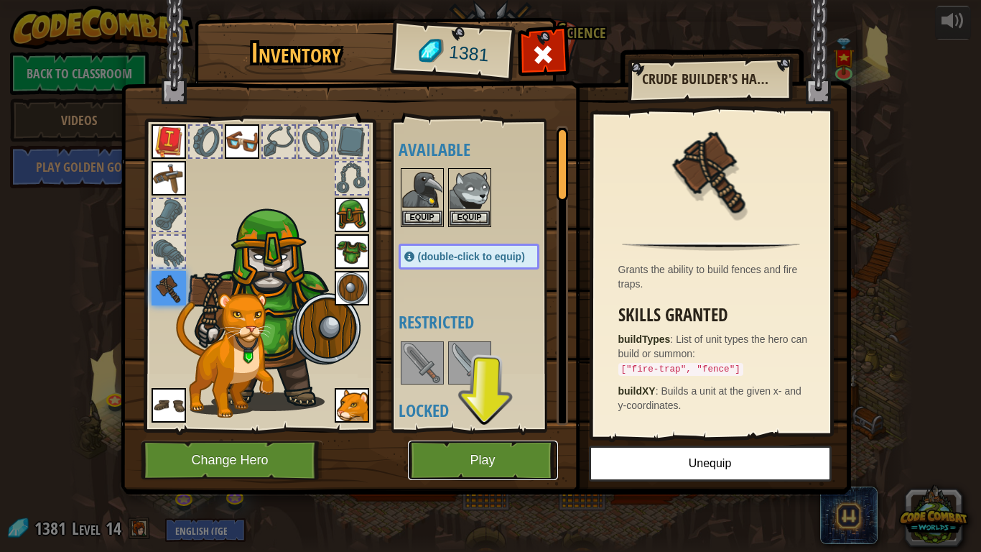
click at [518, 454] on button "Play" at bounding box center [483, 460] width 150 height 40
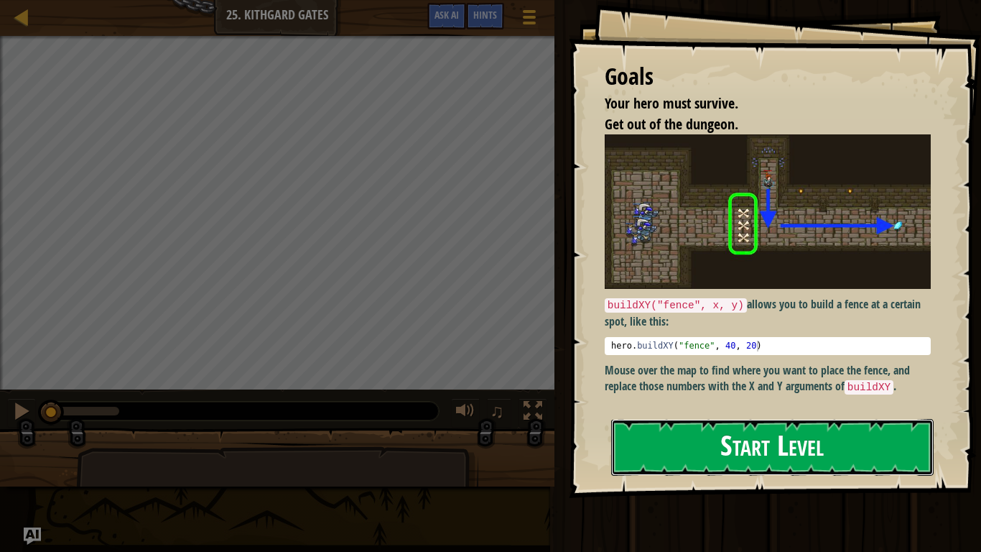
click at [672, 433] on button "Start Level" at bounding box center [772, 447] width 322 height 57
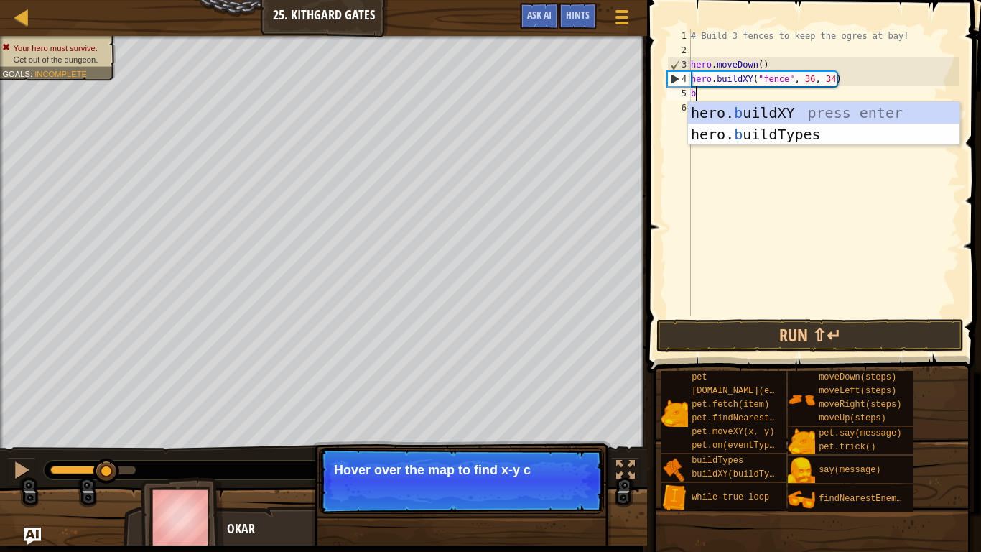
scroll to position [6, 0]
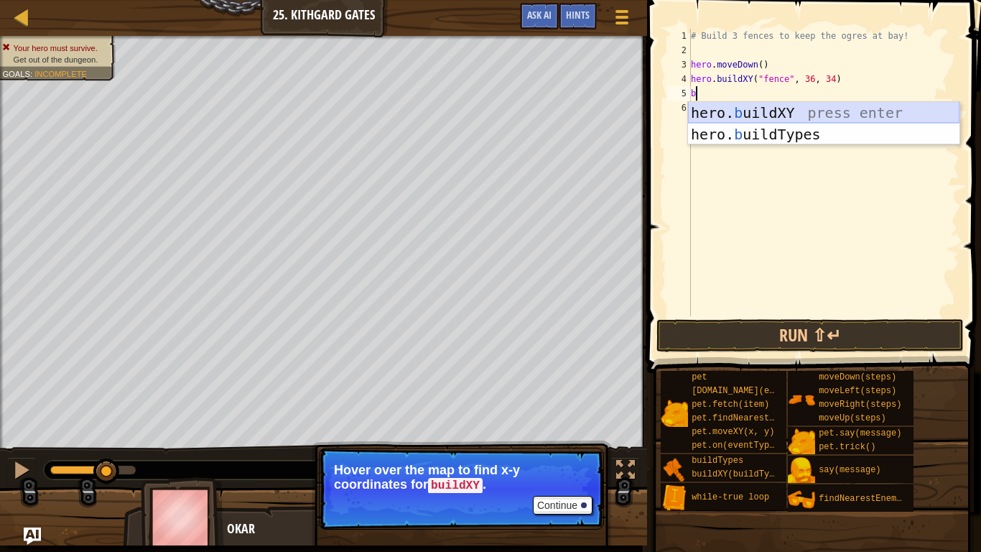
click at [816, 107] on div "hero. b uildXY press enter hero. b uildTypes press enter" at bounding box center [823, 145] width 271 height 86
type textarea "hero.buildXY("fence", 36, 30)"
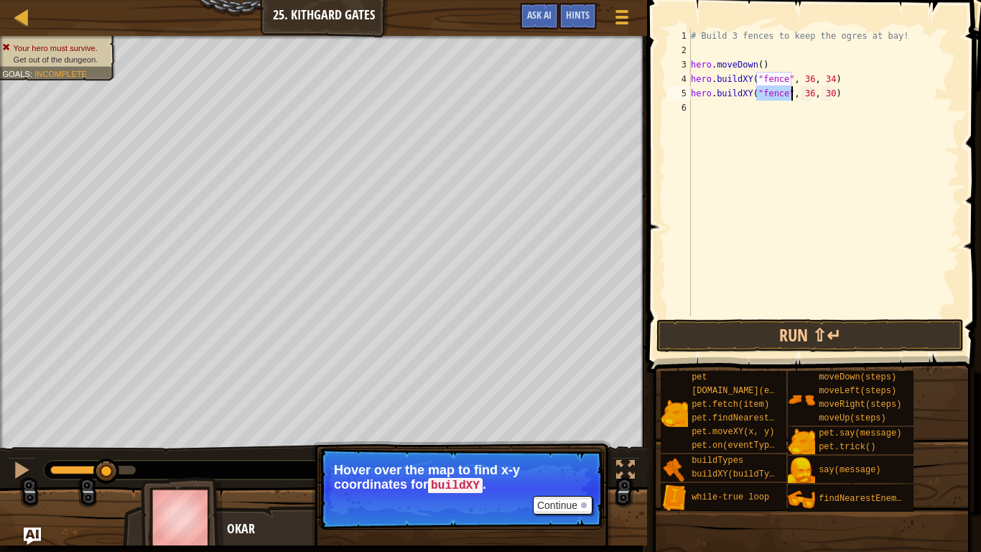
click at [848, 94] on div "# Build 3 fences to keep the ogres at bay! hero . moveDown ( ) hero . buildXY (…" at bounding box center [823, 187] width 271 height 316
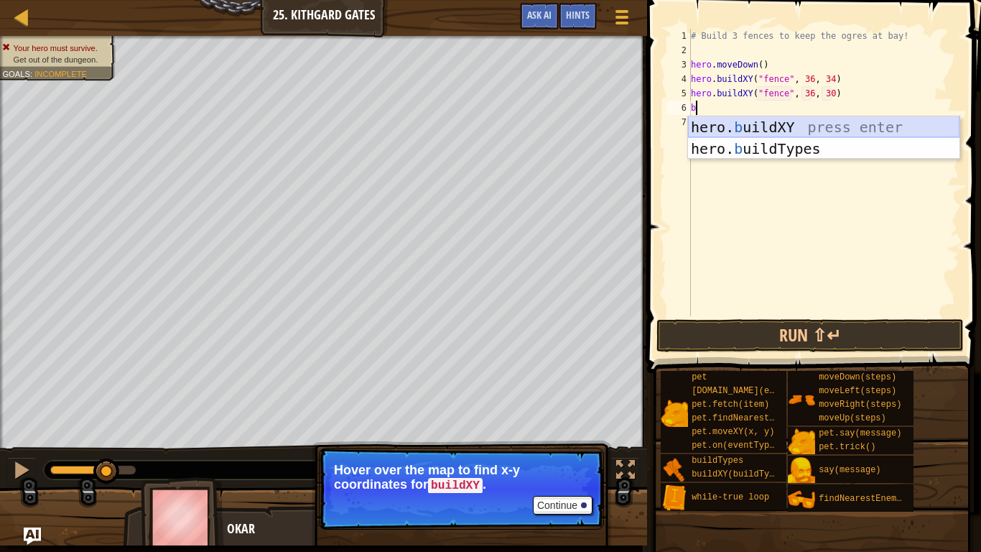
click at [855, 119] on div "hero. b uildXY press enter hero. b uildTypes press enter" at bounding box center [823, 159] width 271 height 86
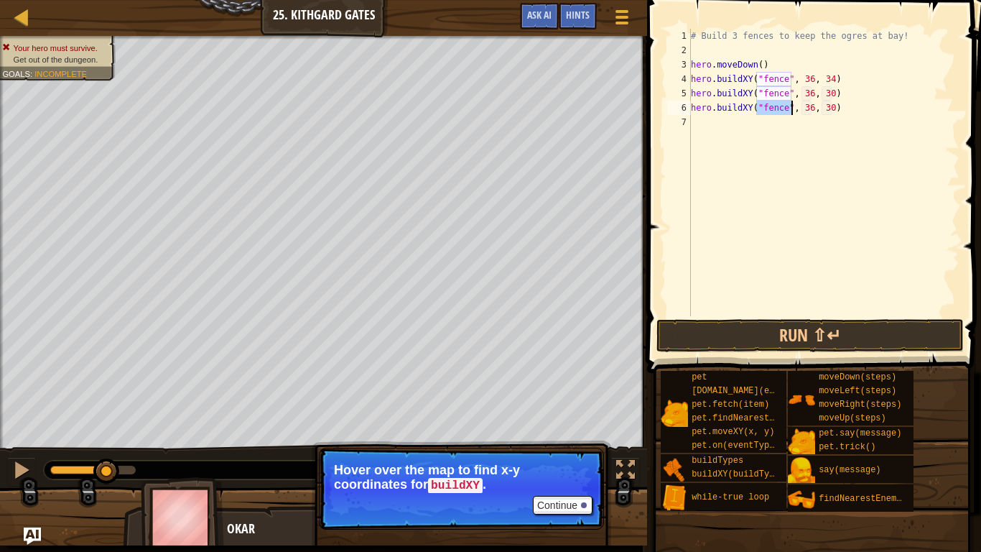
click at [832, 109] on div "# Build 3 fences to keep the ogres at bay! hero . moveDown ( ) hero . buildXY (…" at bounding box center [823, 187] width 271 height 316
type textarea "hero.buildXY("fence", 36, 27)"
click at [781, 328] on button "Run ⇧↵" at bounding box center [809, 335] width 307 height 33
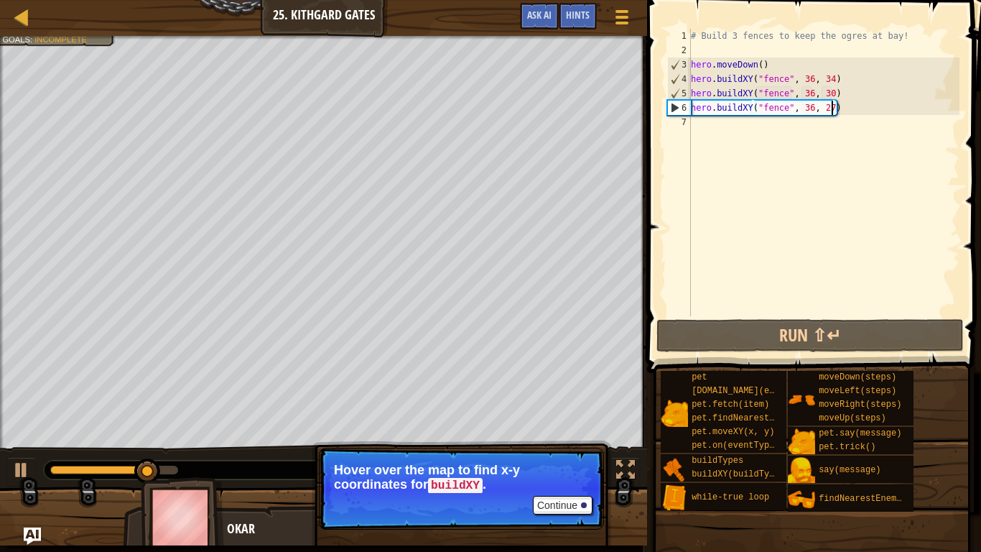
click at [715, 127] on div "# Build 3 fences to keep the ogres at bay! hero . moveDown ( ) hero . buildXY (…" at bounding box center [823, 187] width 271 height 316
type textarea "r"
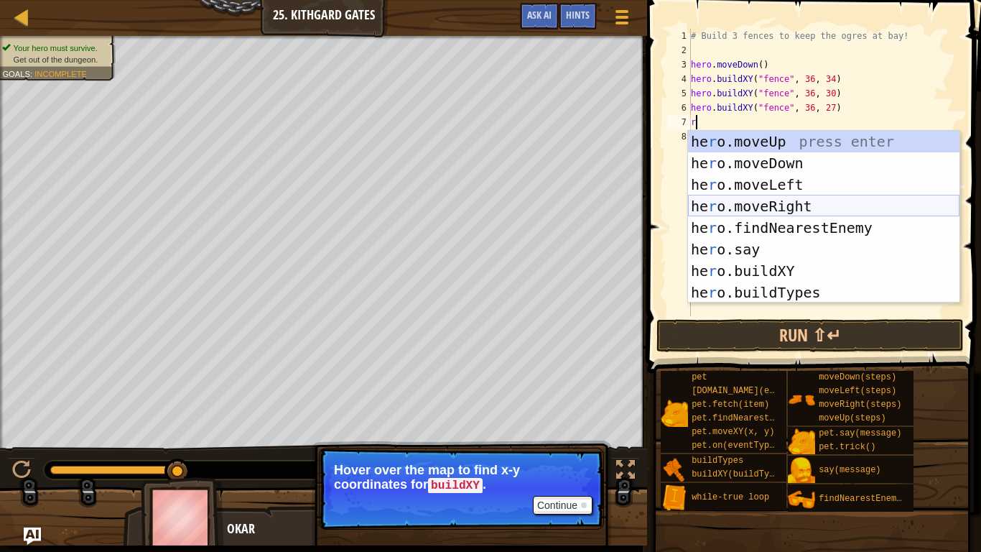
click at [756, 209] on div "he r o.moveUp press enter he r o.moveDown press enter he r o.moveLeft press ent…" at bounding box center [823, 238] width 271 height 215
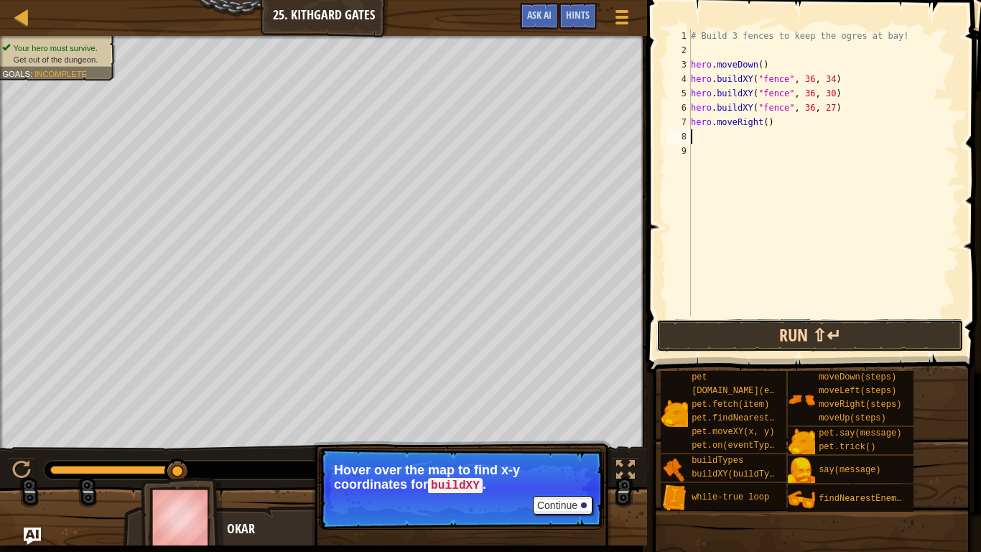
click at [730, 324] on button "Run ⇧↵" at bounding box center [809, 335] width 307 height 33
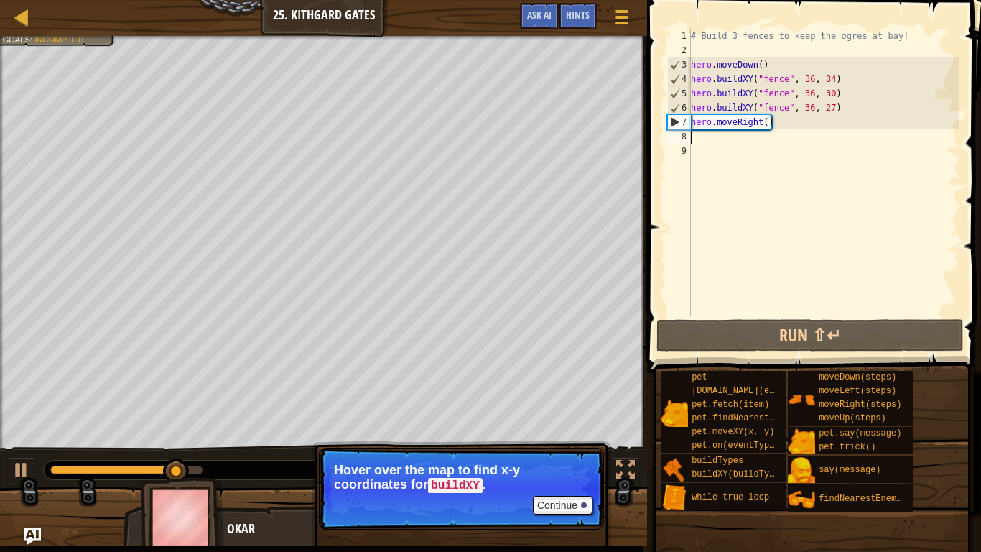
click at [766, 123] on div "# Build 3 fences to keep the ogres at bay! hero . moveDown ( ) hero . buildXY (…" at bounding box center [823, 187] width 271 height 316
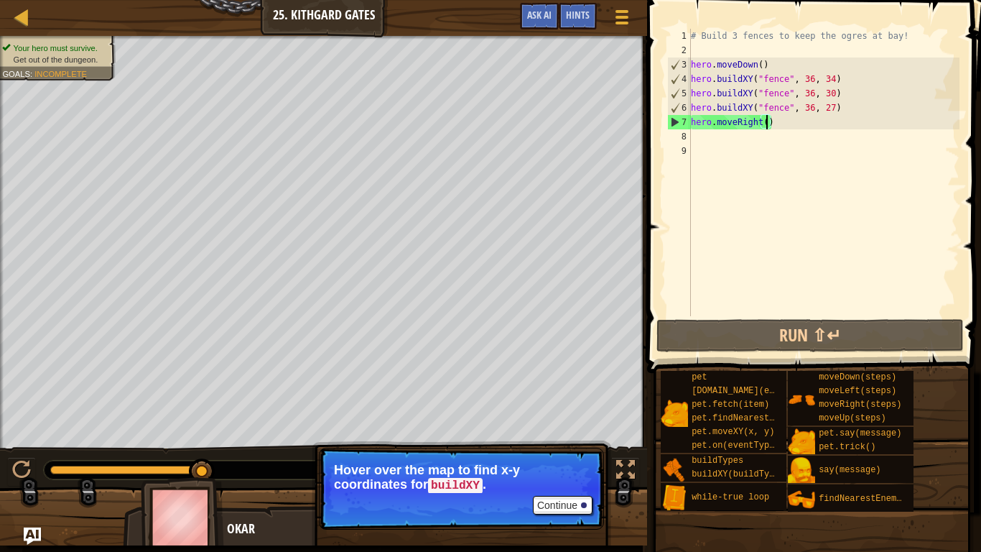
scroll to position [6, 11]
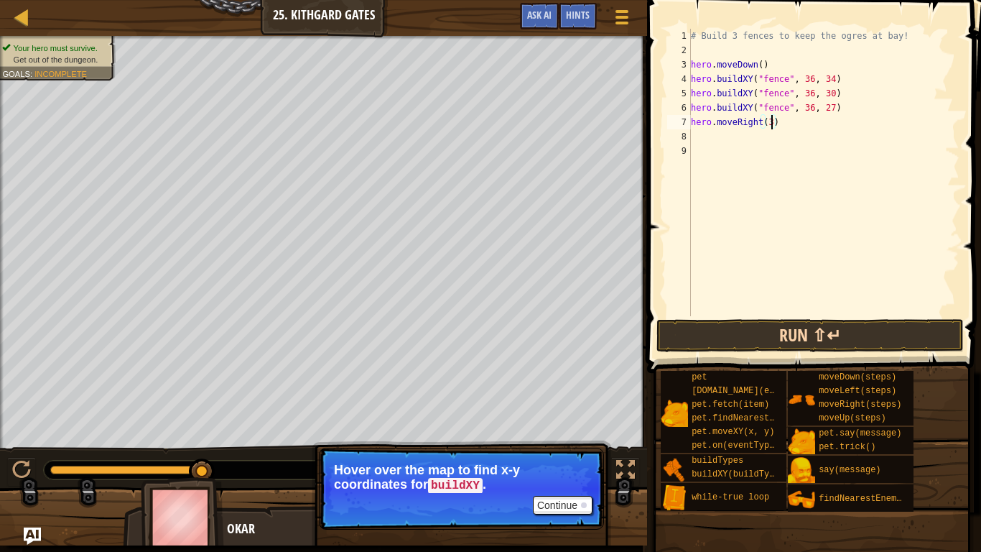
type textarea "hero.moveRight(3)"
click at [823, 323] on button "Run ⇧↵" at bounding box center [809, 335] width 307 height 33
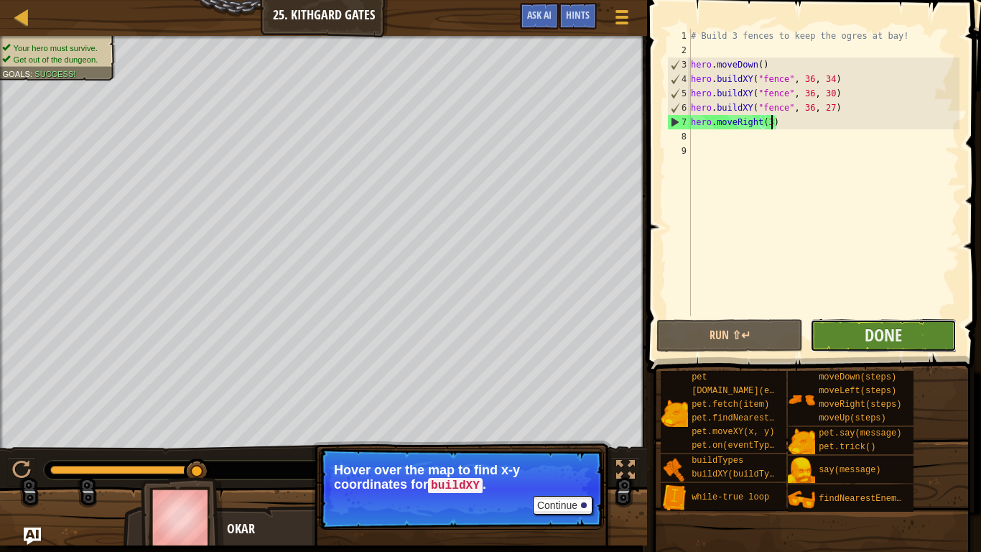
click at [903, 331] on button "Done" at bounding box center [883, 335] width 147 height 33
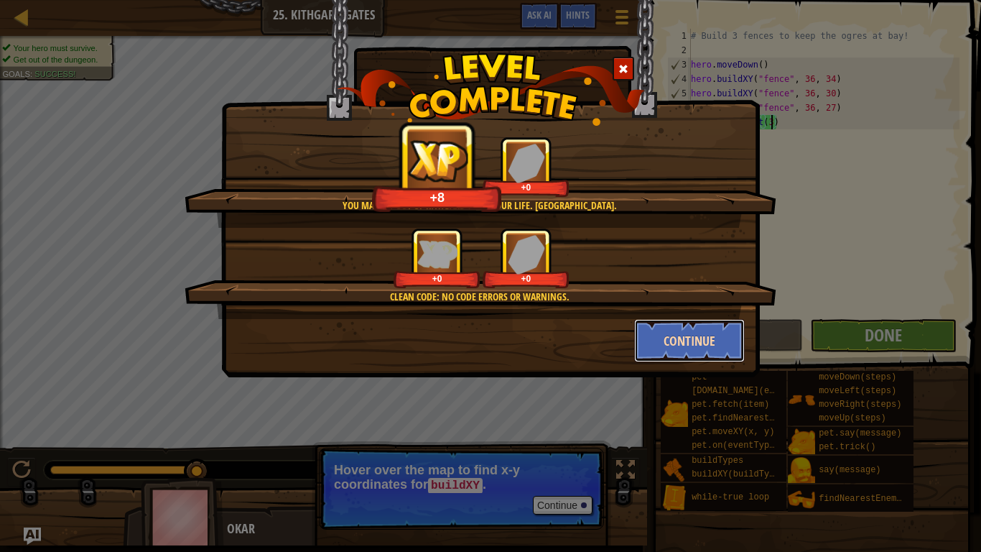
click at [698, 328] on button "Continue" at bounding box center [689, 340] width 111 height 43
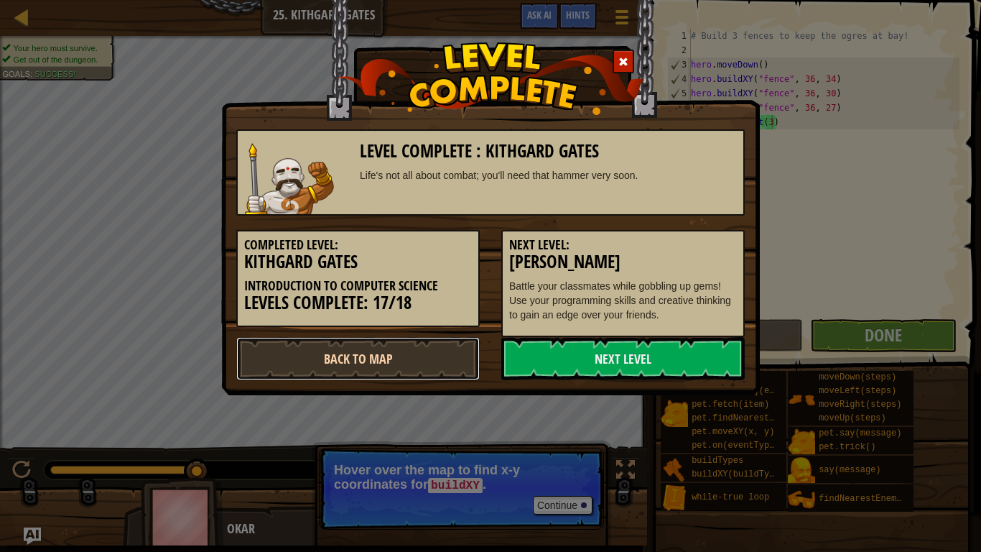
click at [428, 347] on link "Back to Map" at bounding box center [357, 358] width 243 height 43
